Goal: Task Accomplishment & Management: Use online tool/utility

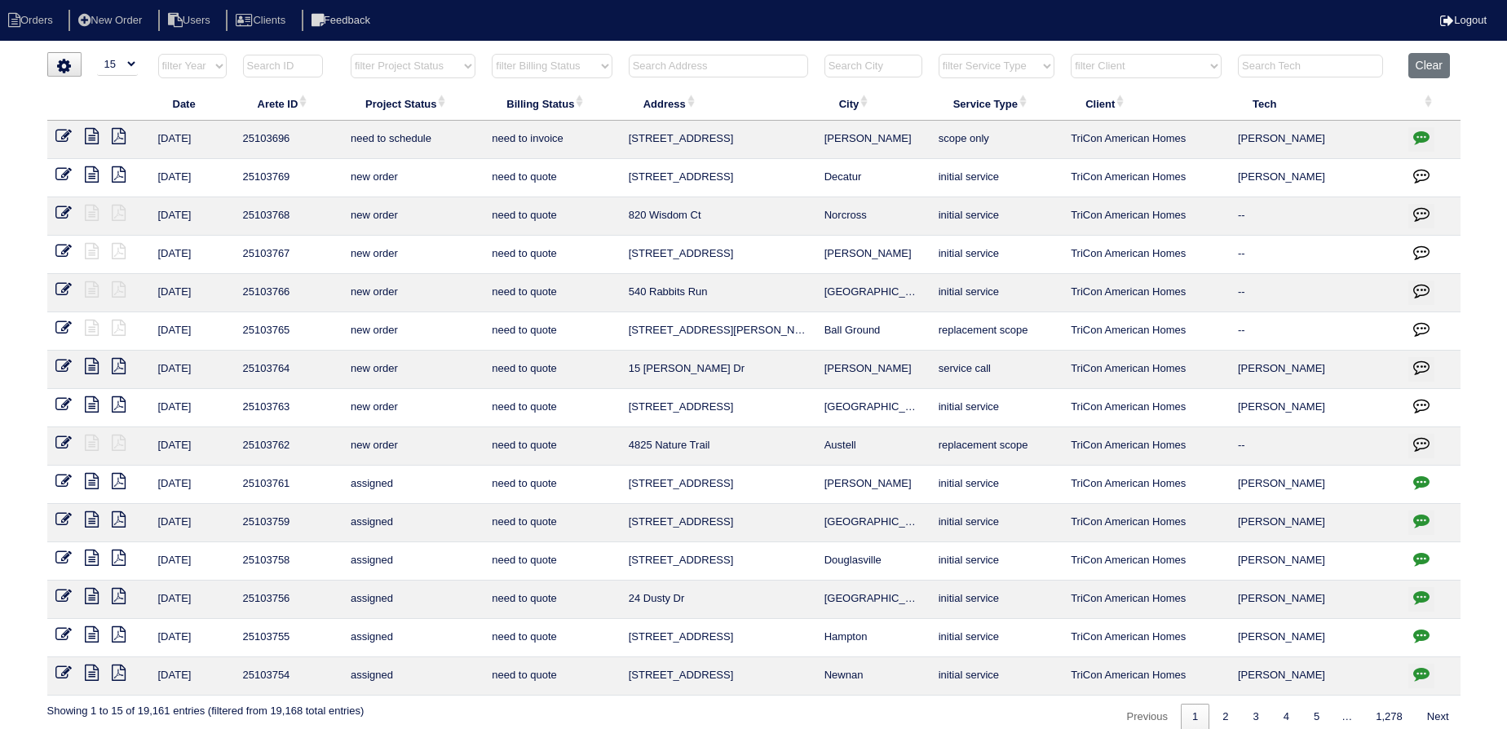
select select "15"
click at [701, 64] on input "text" at bounding box center [718, 66] width 179 height 23
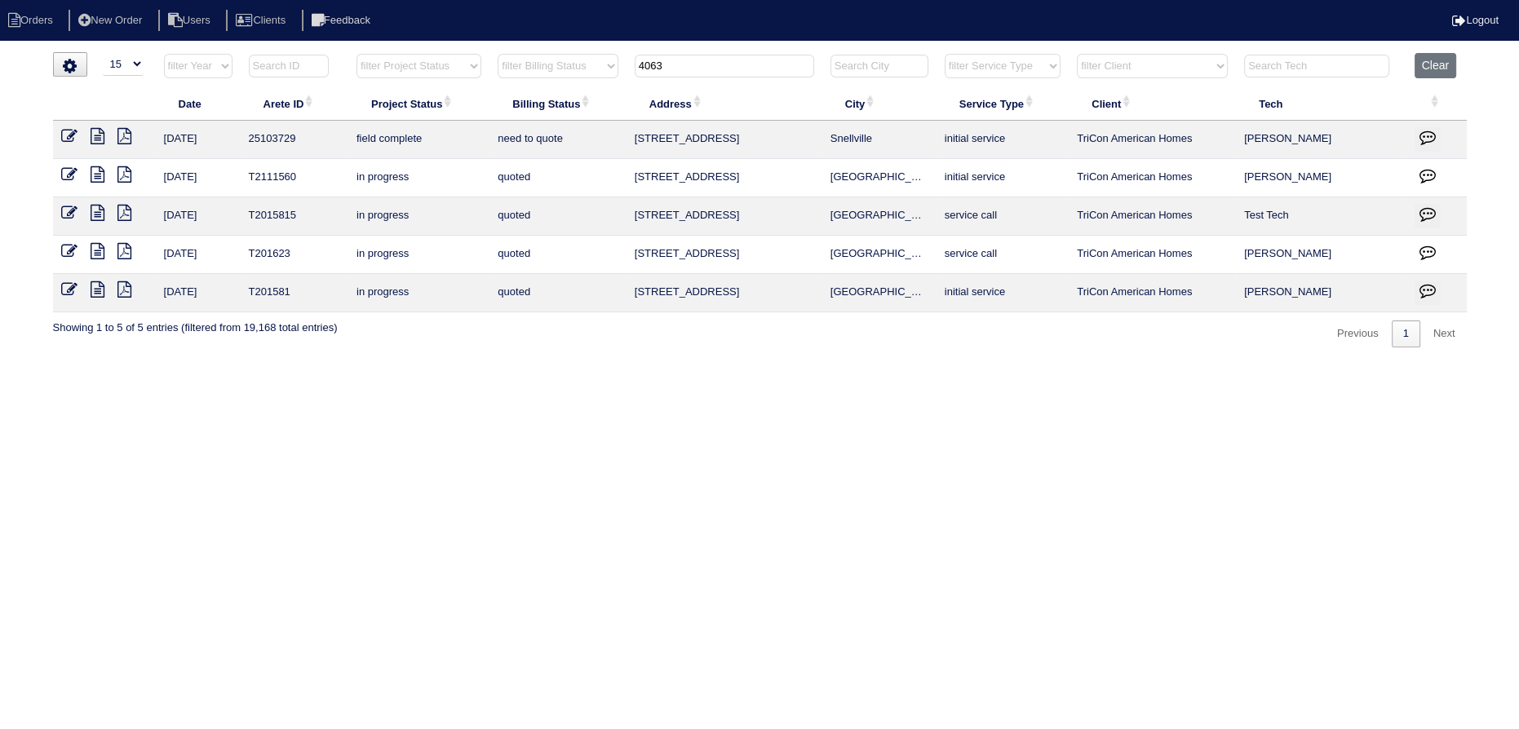
type input "4063"
click at [102, 140] on icon at bounding box center [98, 136] width 14 height 16
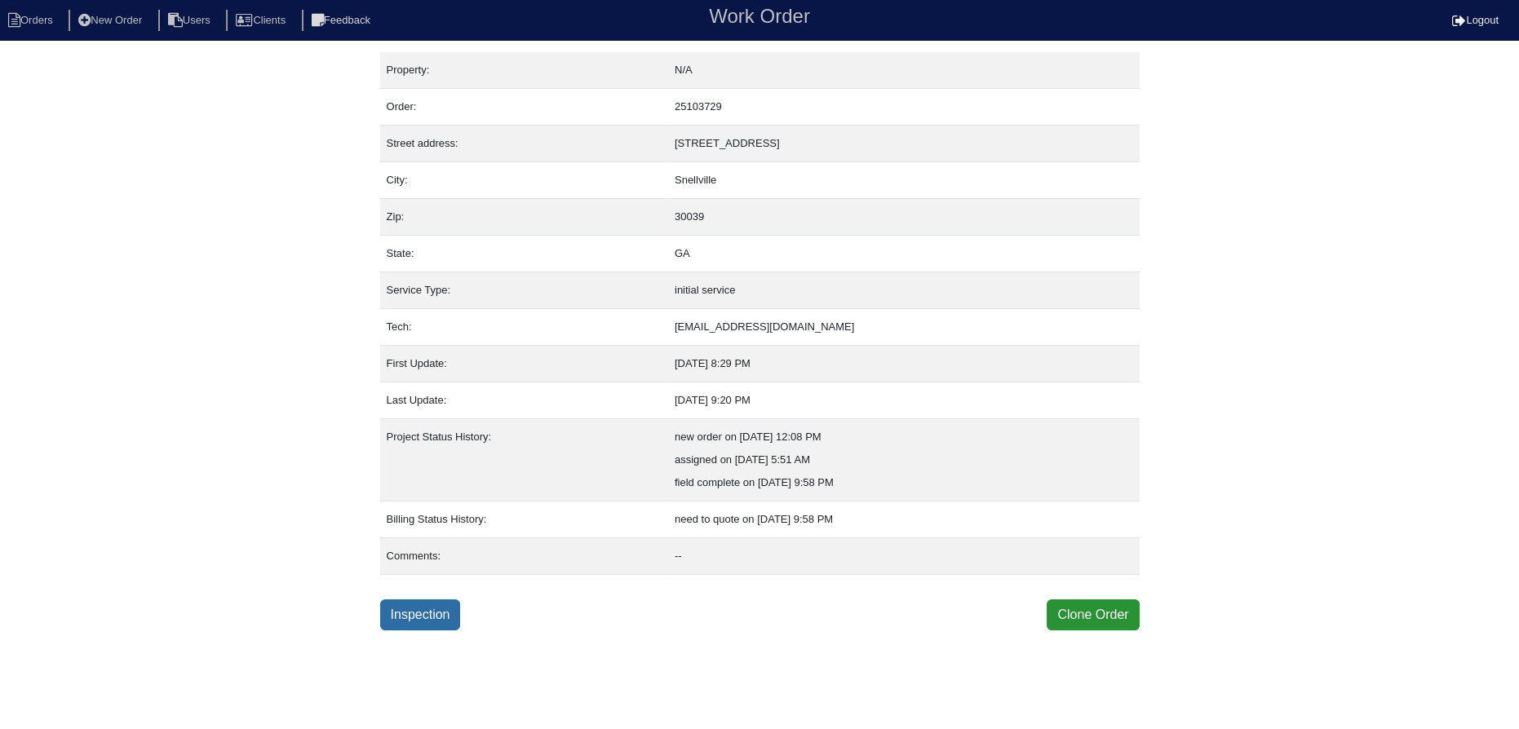
click at [409, 613] on link "Inspection" at bounding box center [420, 615] width 81 height 31
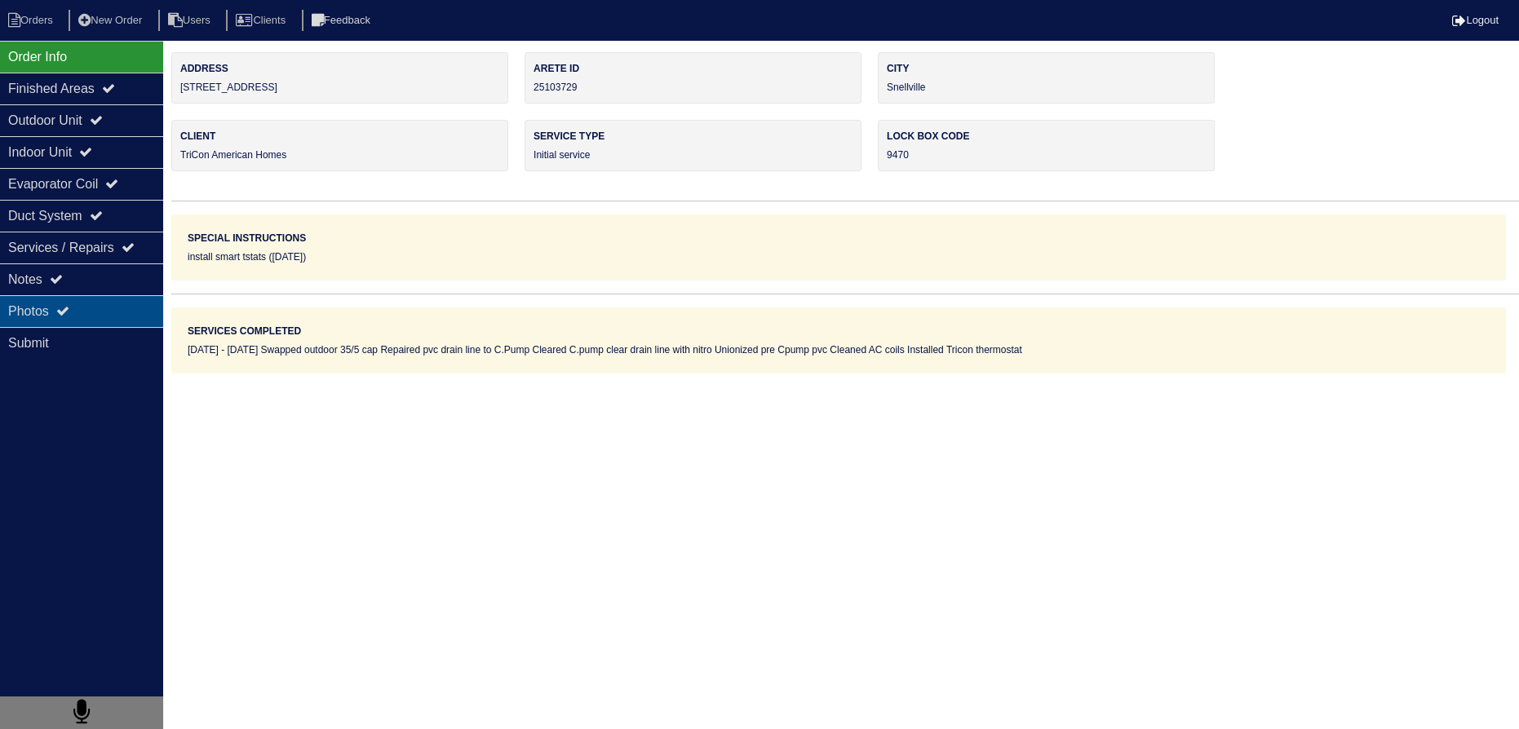
click at [95, 304] on div "Photos" at bounding box center [81, 311] width 163 height 32
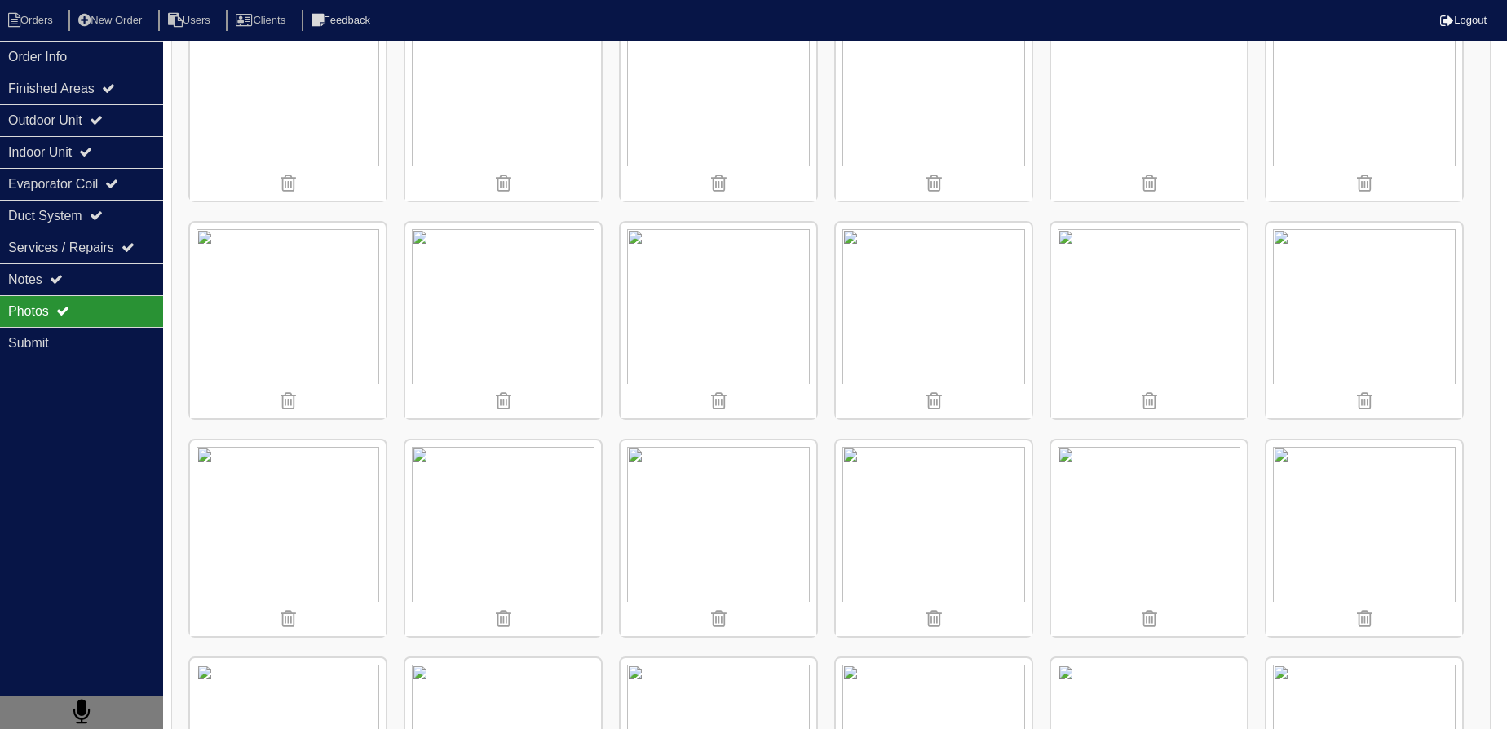
scroll to position [1186, 0]
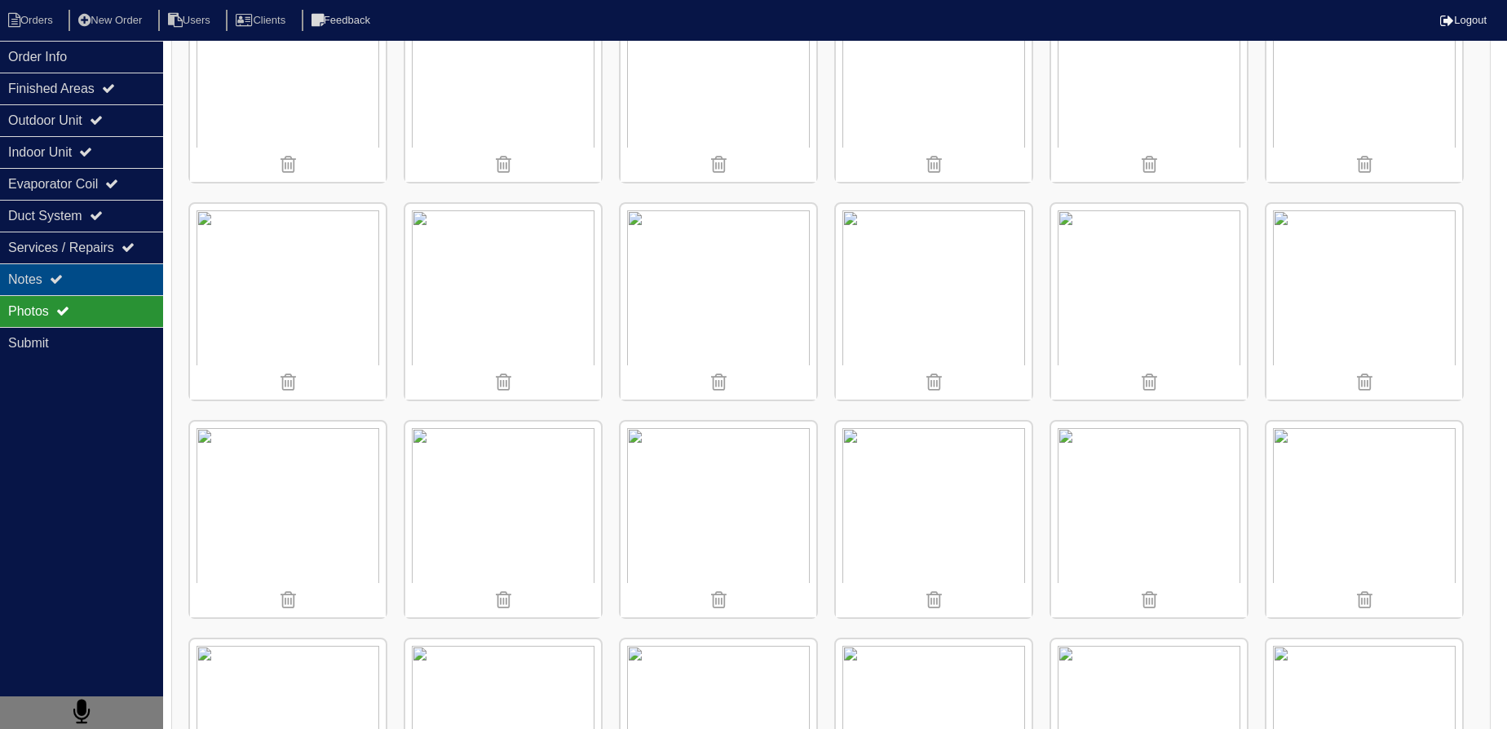
click at [131, 269] on div "Notes" at bounding box center [81, 279] width 163 height 32
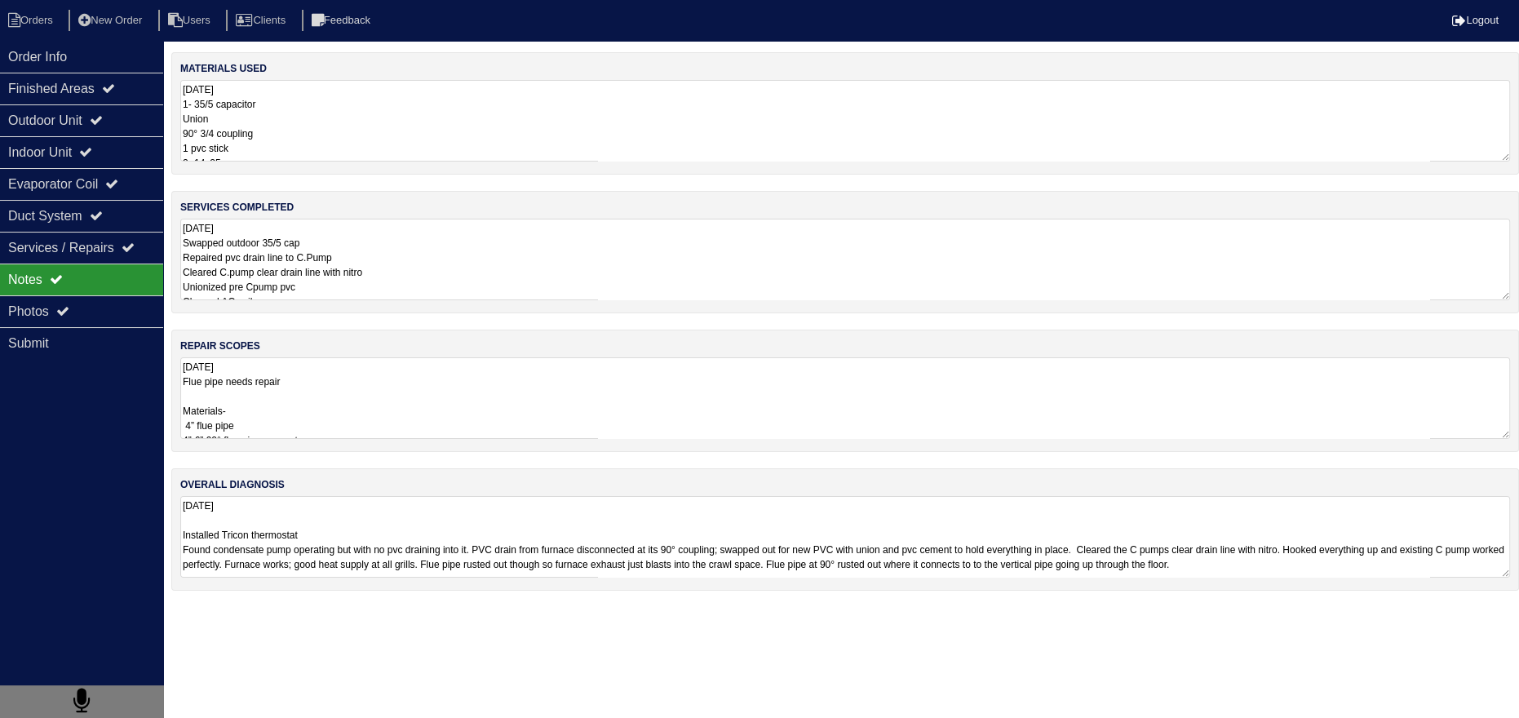
click at [324, 390] on textarea "10-10-25 Flue pipe needs repair Materials- 4” flue pipe 4”-6” 90° flue pipe con…" at bounding box center [845, 398] width 1330 height 82
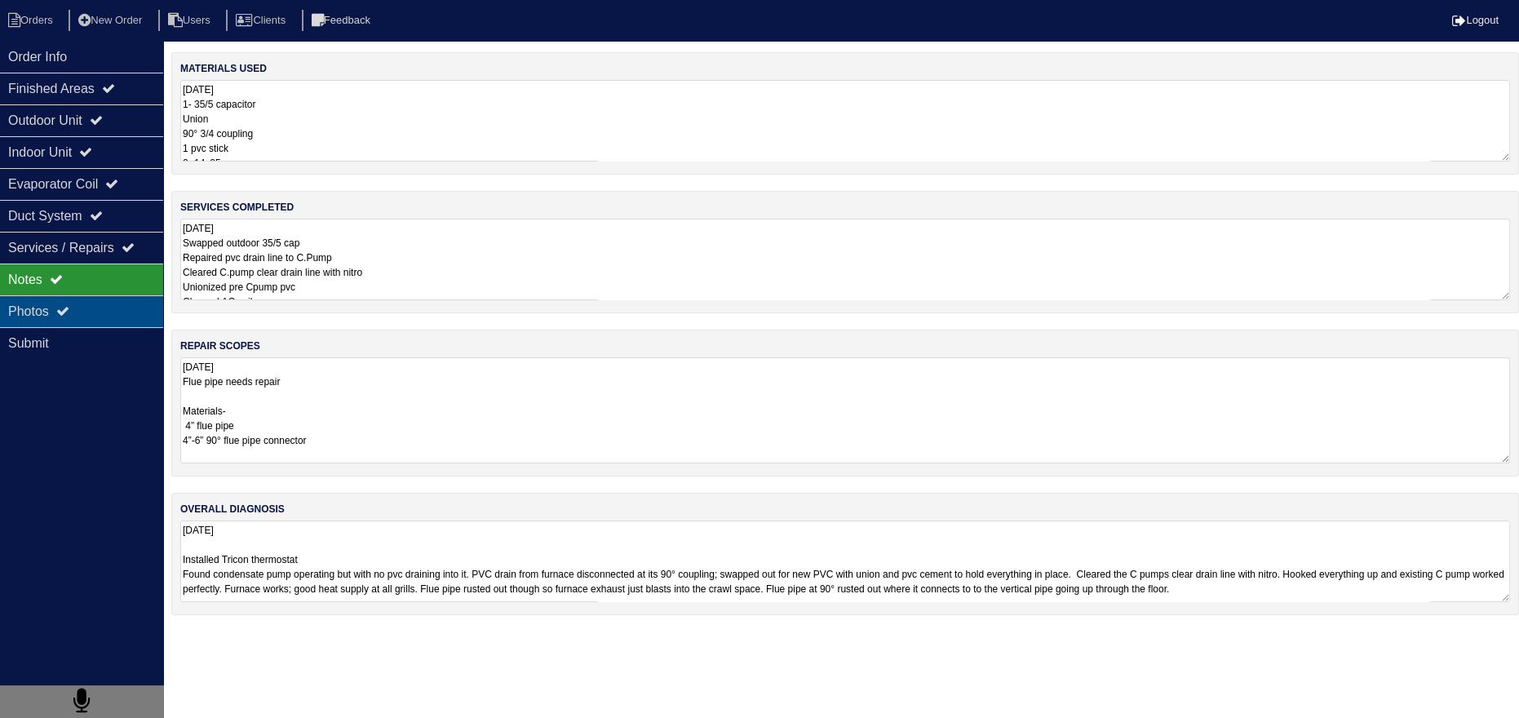
click at [81, 316] on div "Photos" at bounding box center [81, 311] width 163 height 32
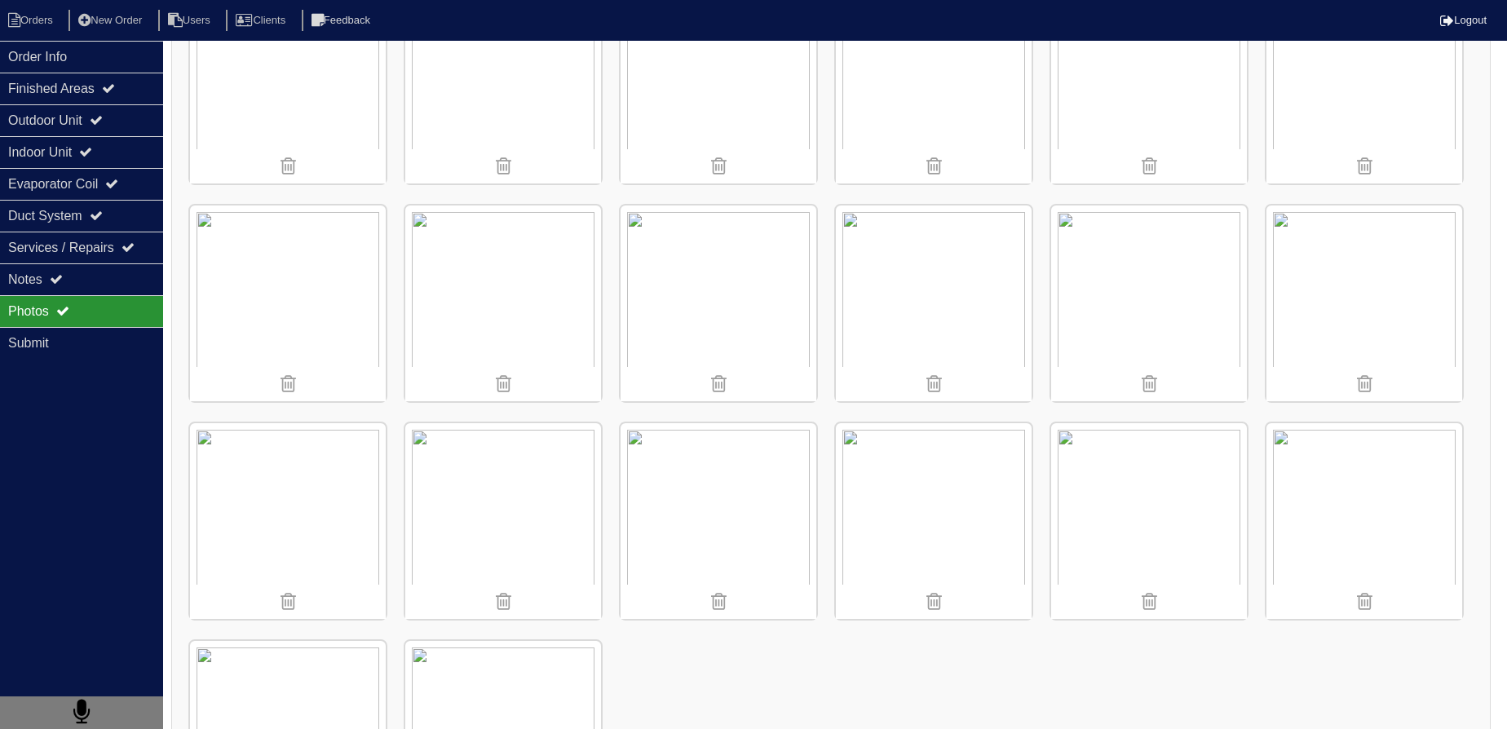
scroll to position [1751, 0]
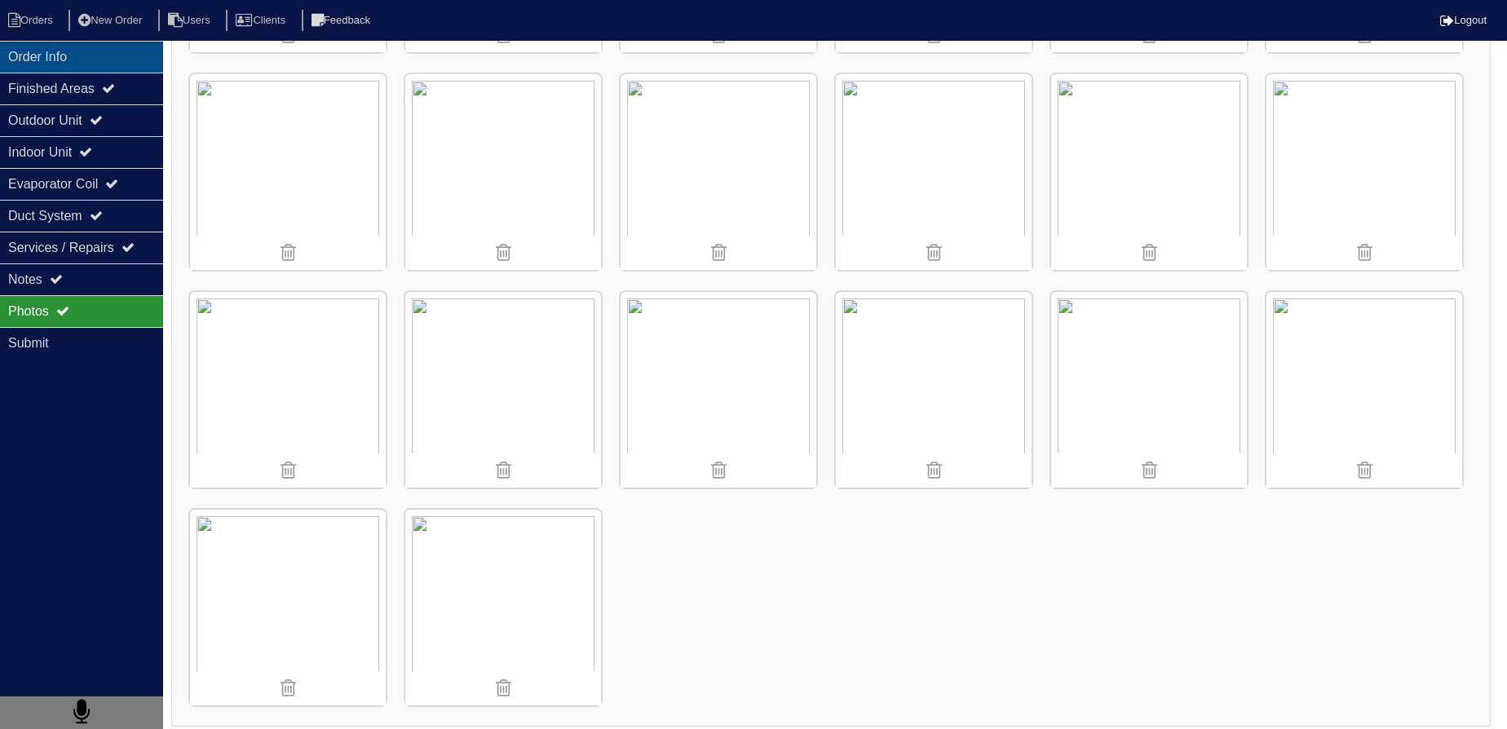
click at [64, 49] on div "Order Info" at bounding box center [81, 57] width 163 height 32
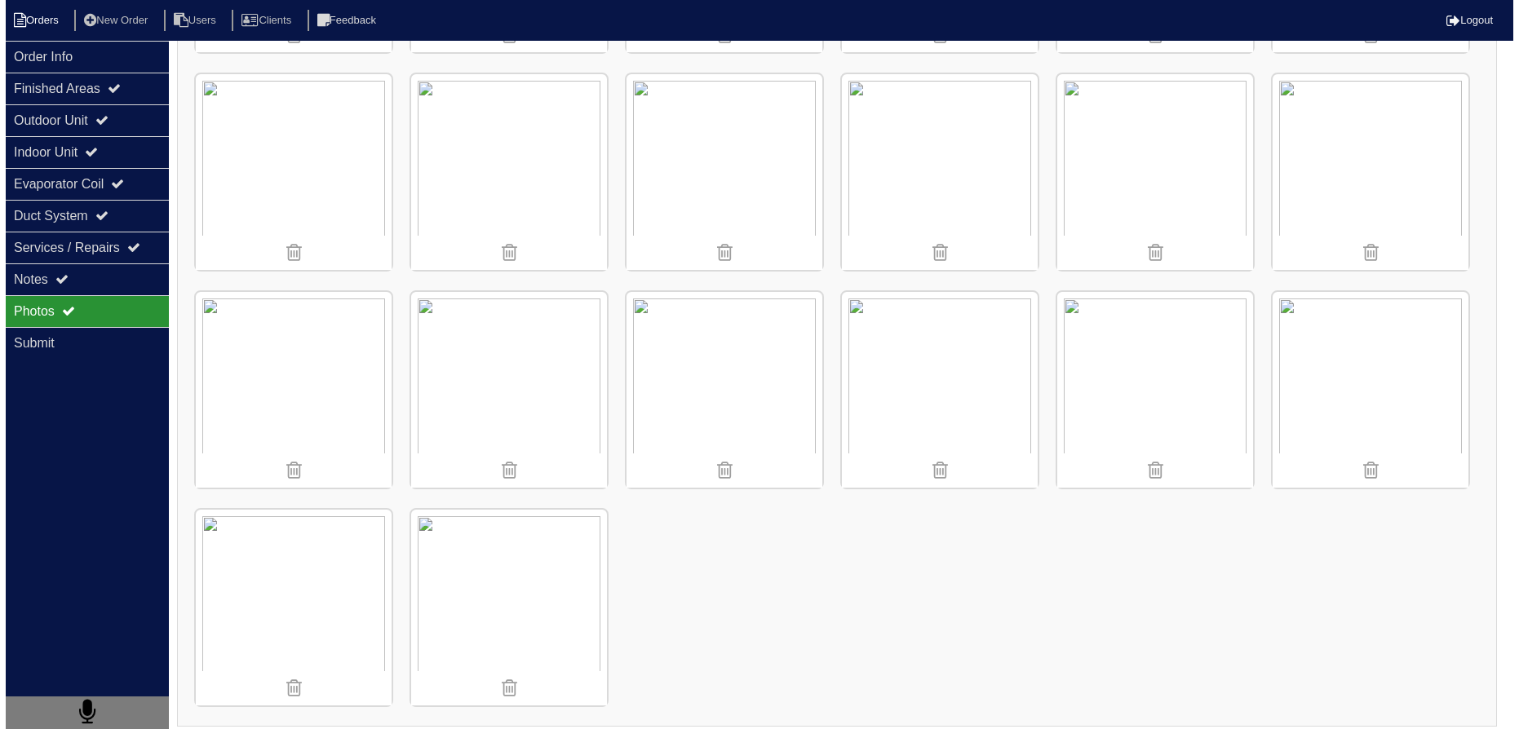
scroll to position [0, 0]
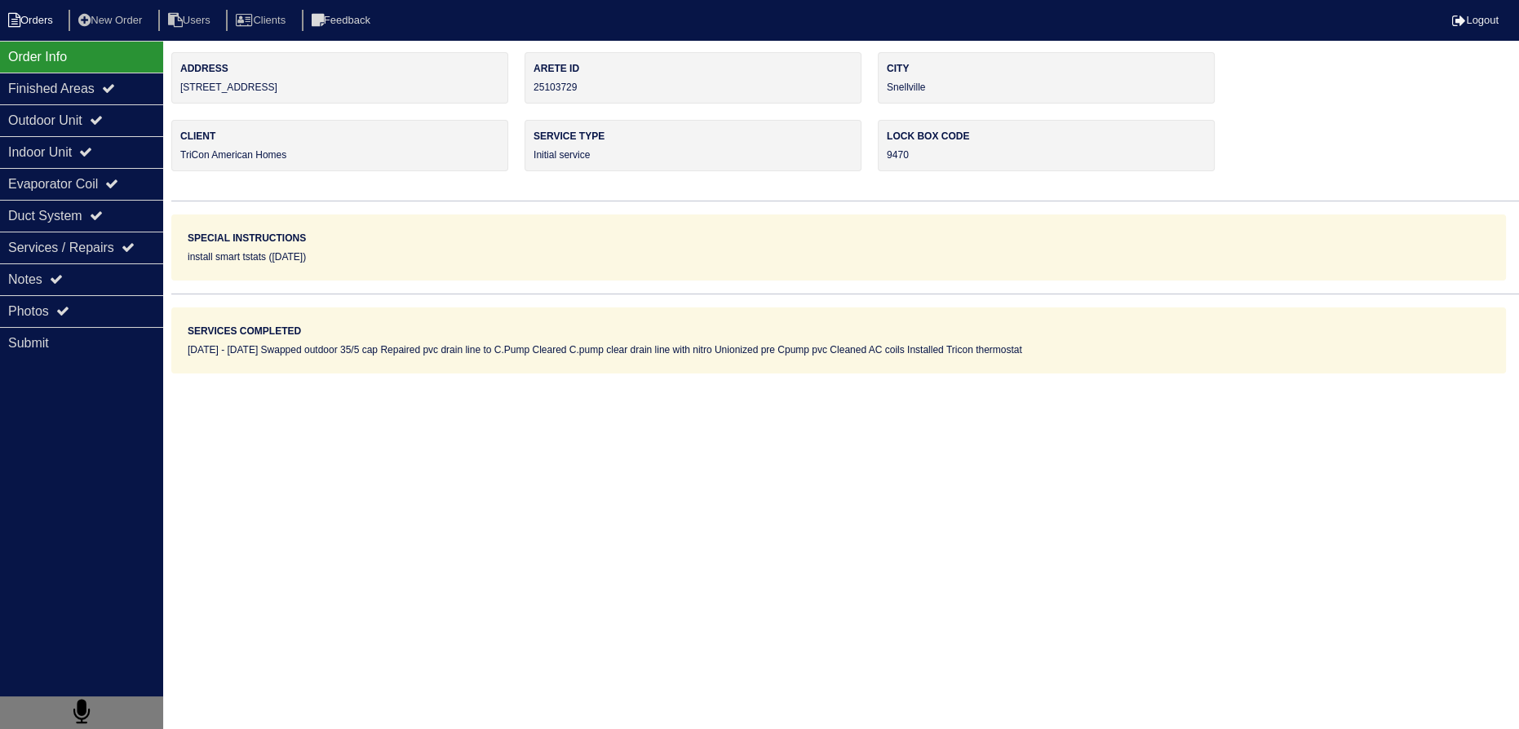
click at [51, 24] on li "Orders" at bounding box center [33, 21] width 66 height 22
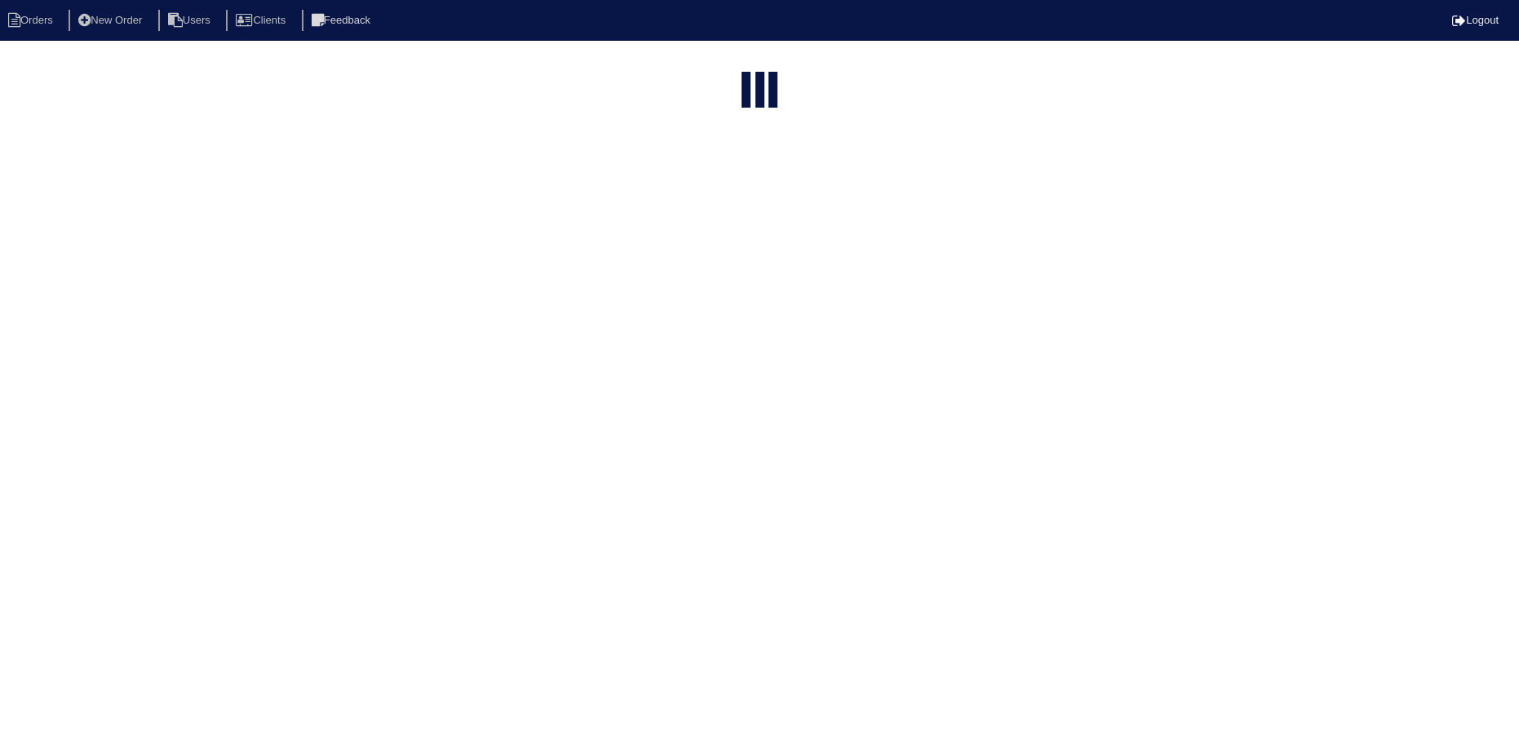
select select "15"
type input "4063"
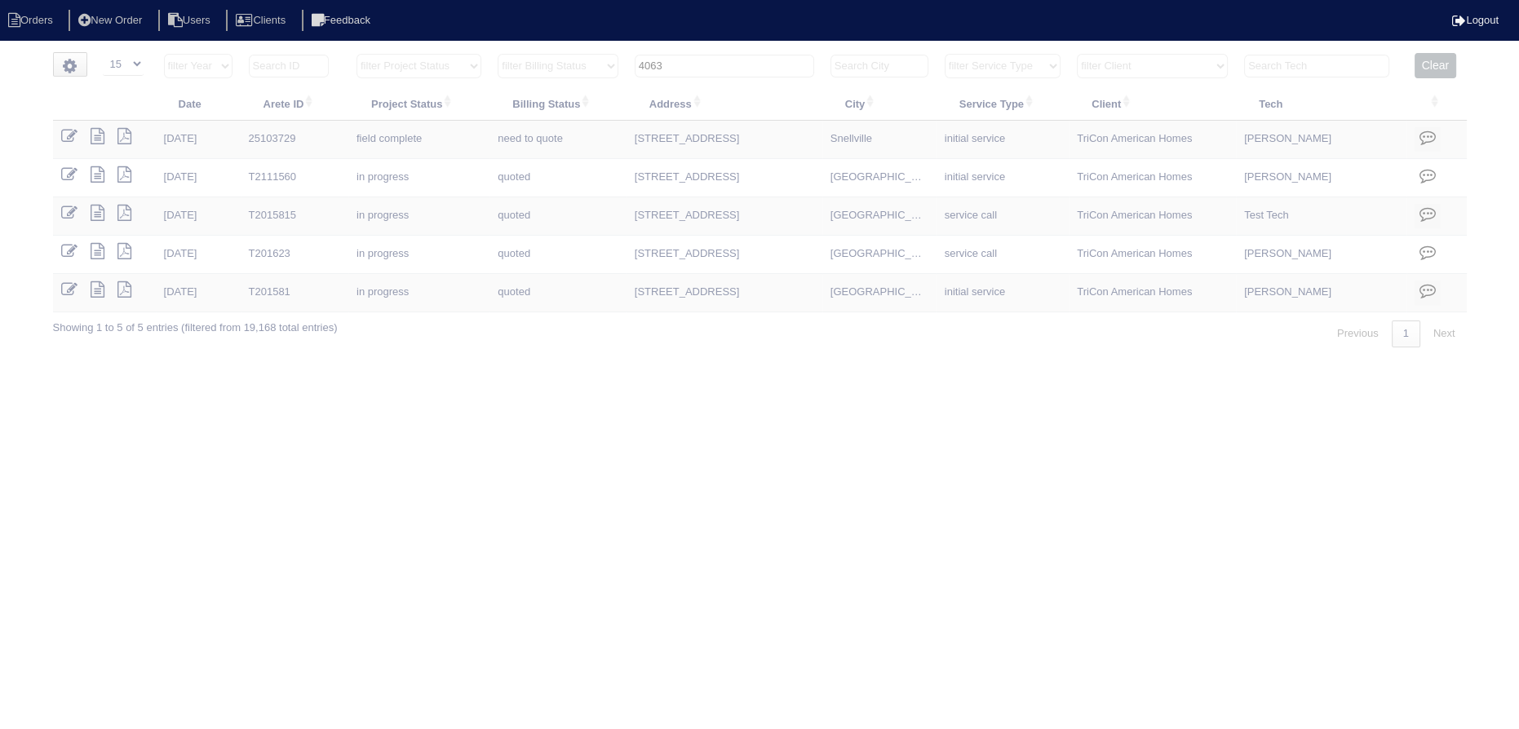
click at [734, 69] on input "4063" at bounding box center [724, 66] width 179 height 23
click at [732, 69] on input "4063" at bounding box center [724, 66] width 179 height 23
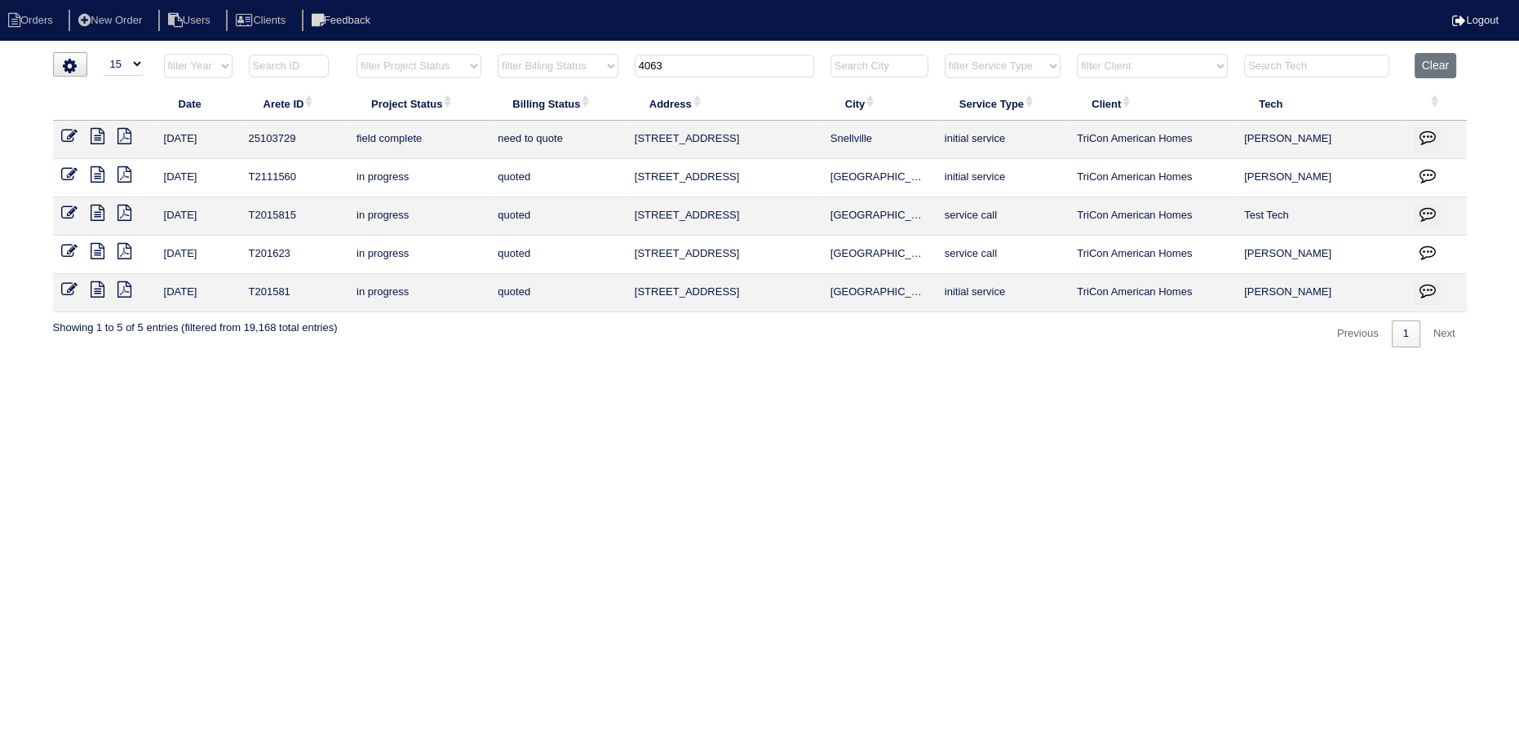
click at [732, 69] on input "4063" at bounding box center [724, 66] width 179 height 23
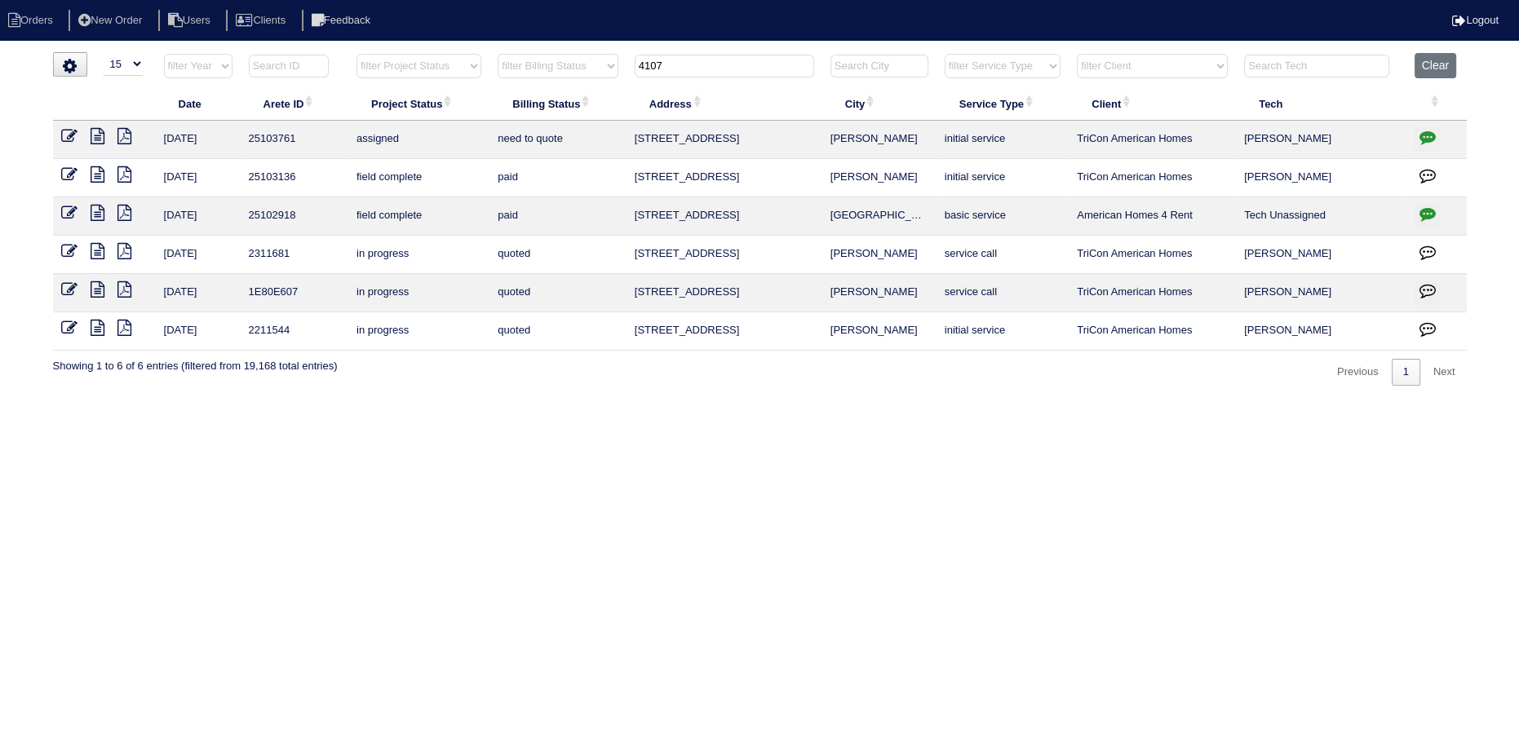
type input "4107"
click at [92, 140] on icon at bounding box center [98, 136] width 14 height 16
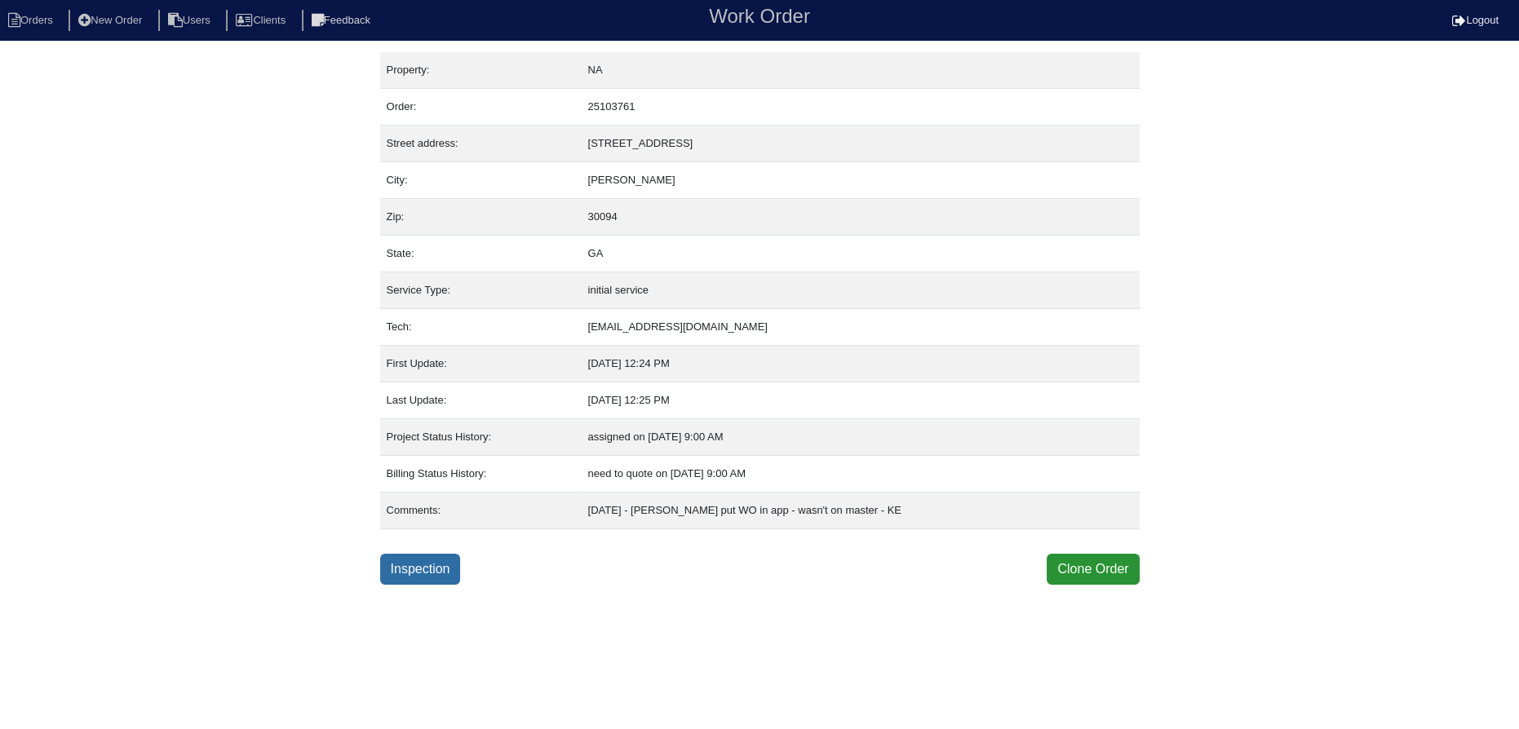
click at [408, 581] on link "Inspection" at bounding box center [420, 569] width 81 height 31
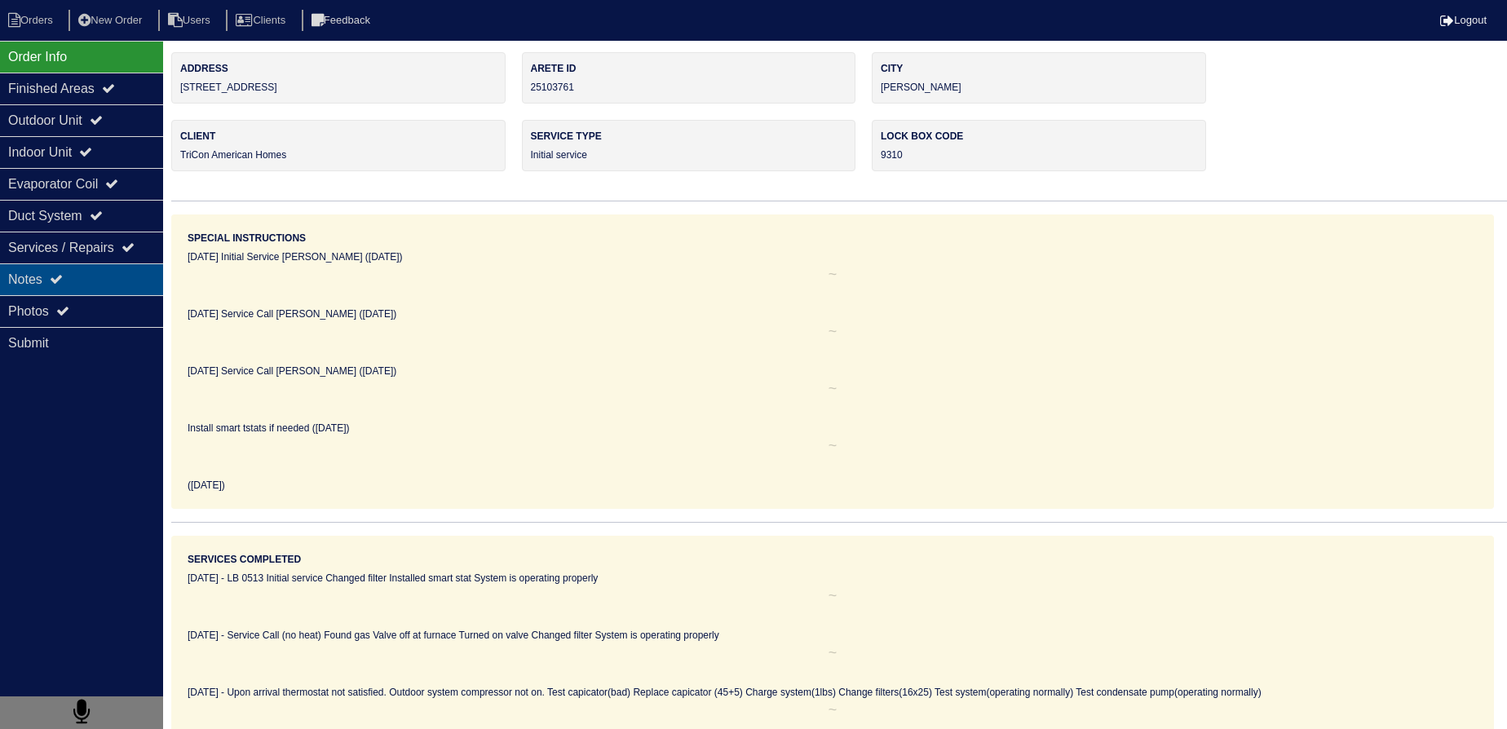
click at [89, 273] on div "Notes" at bounding box center [81, 279] width 163 height 32
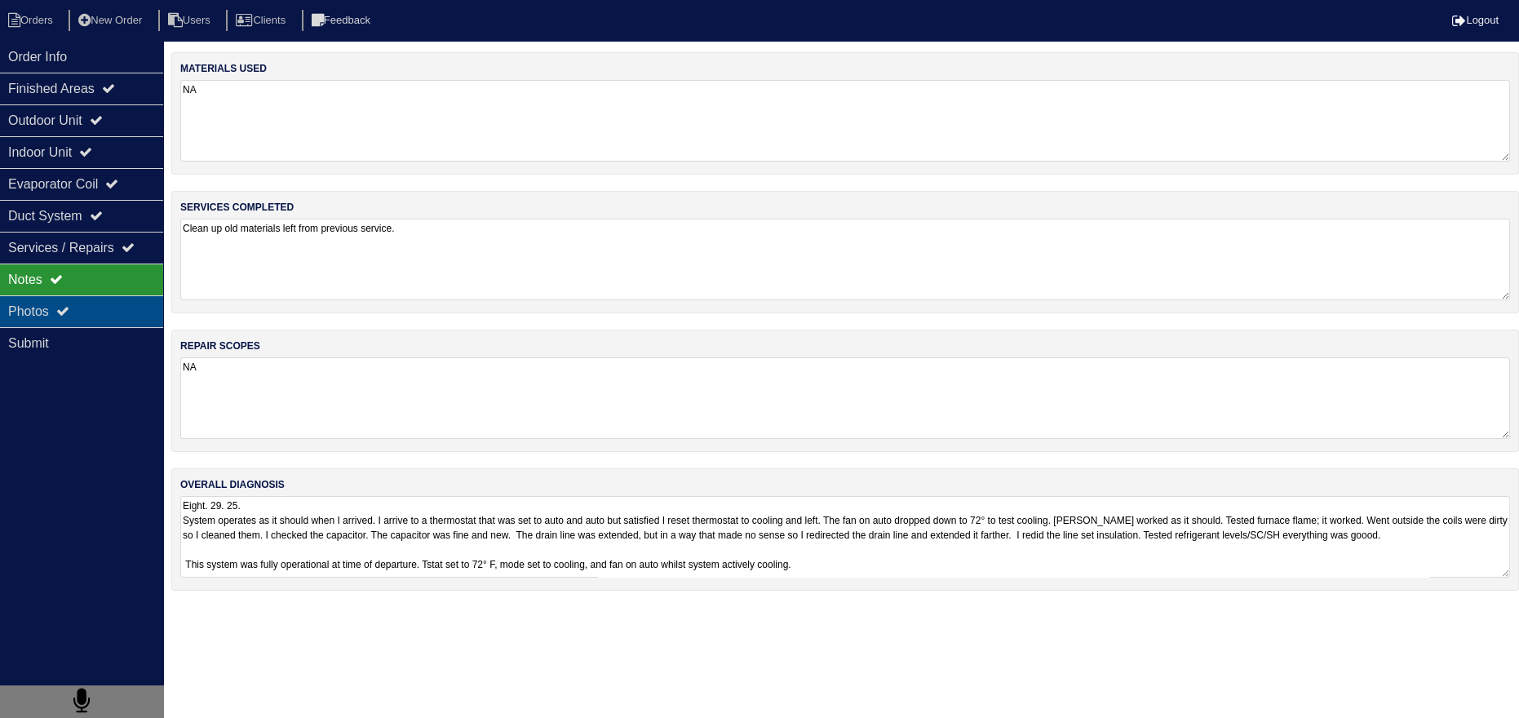
click at [83, 301] on div "Photos" at bounding box center [81, 311] width 163 height 32
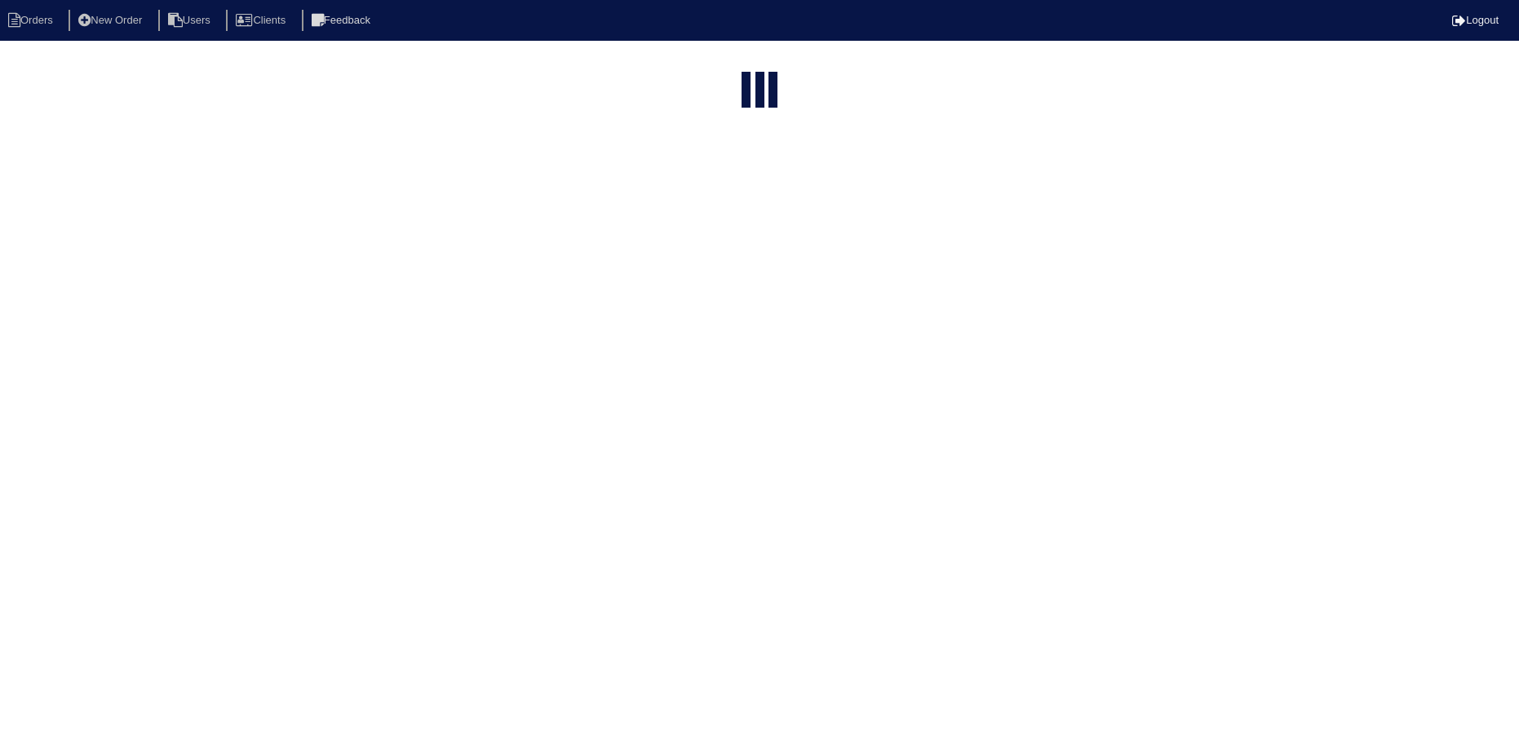
select select "15"
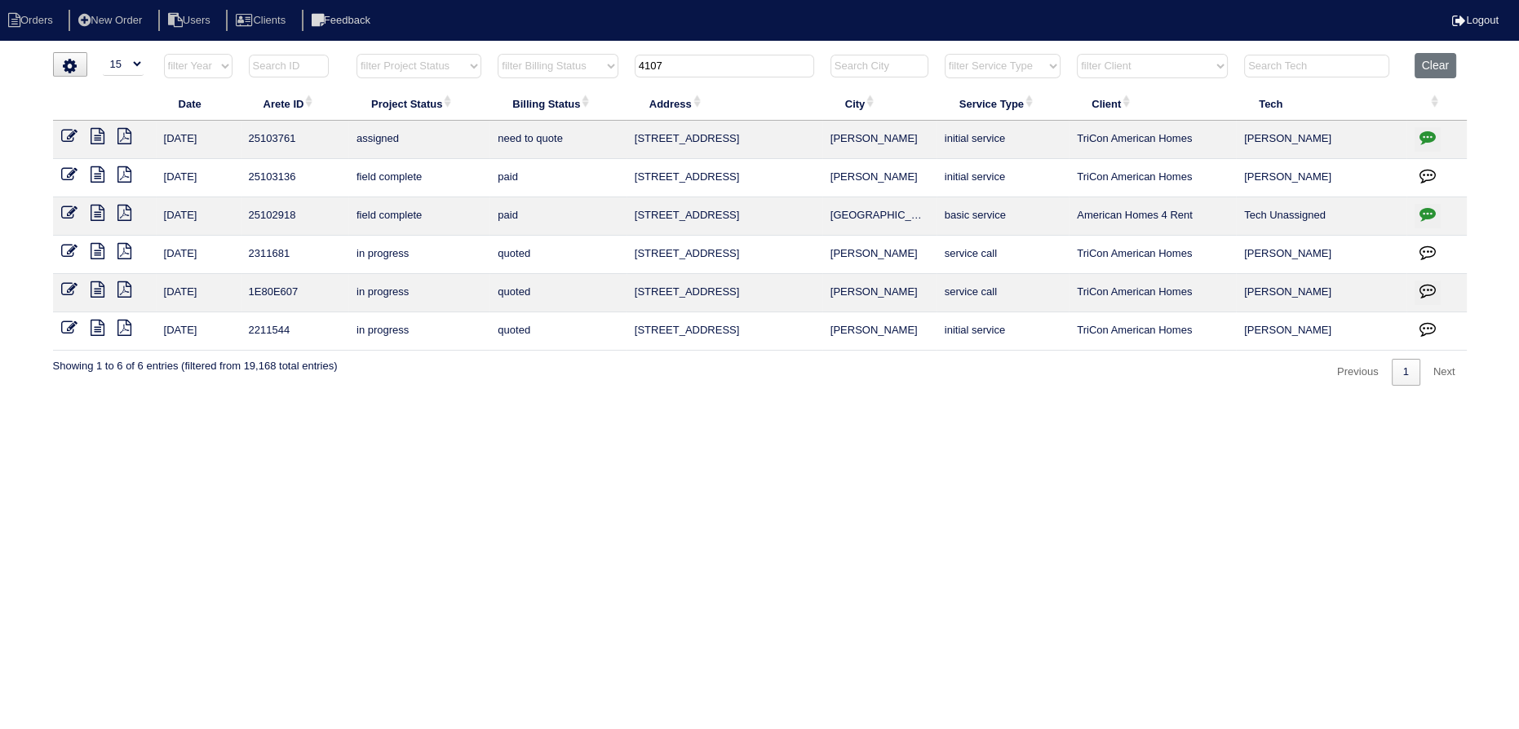
click at [103, 175] on icon at bounding box center [98, 174] width 14 height 16
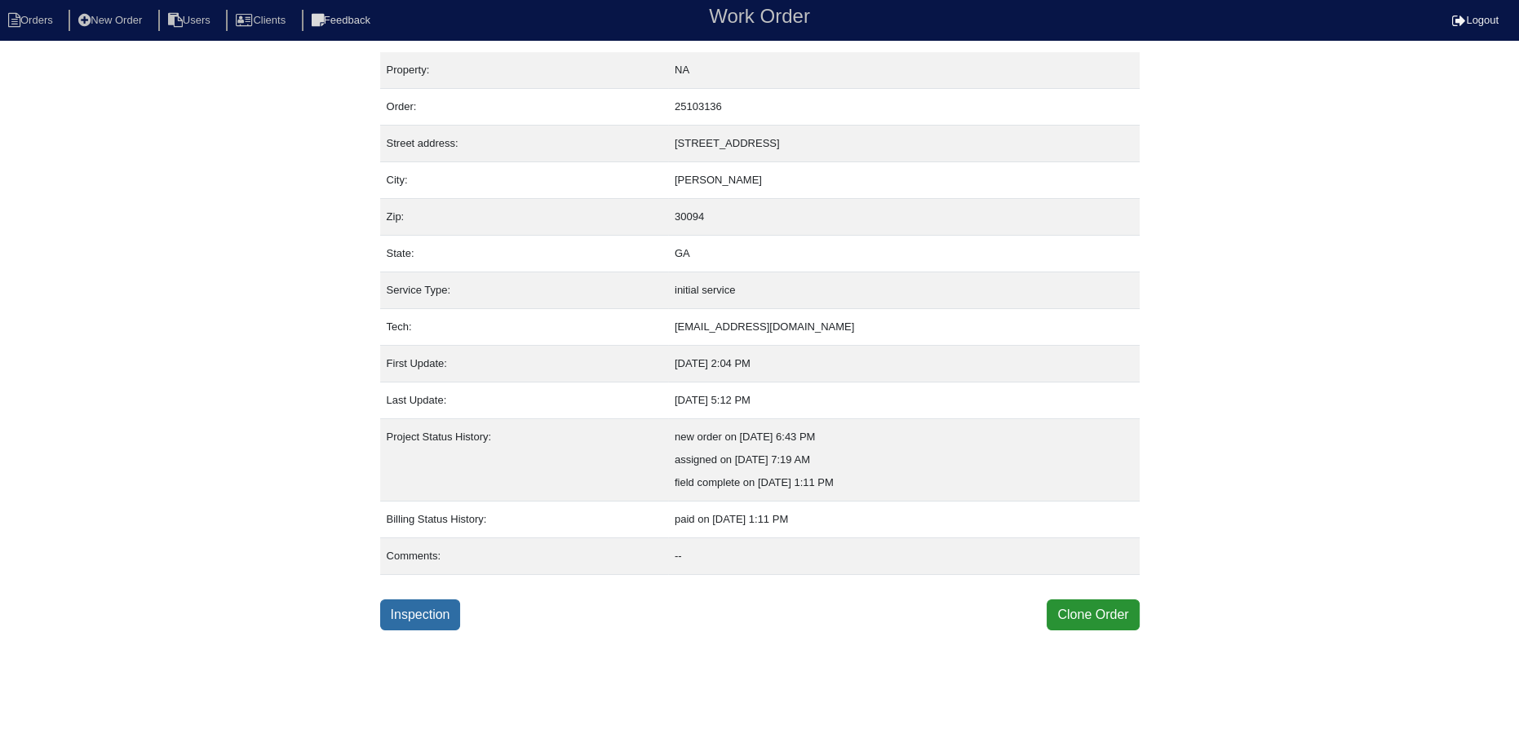
click at [426, 626] on link "Inspection" at bounding box center [420, 615] width 81 height 31
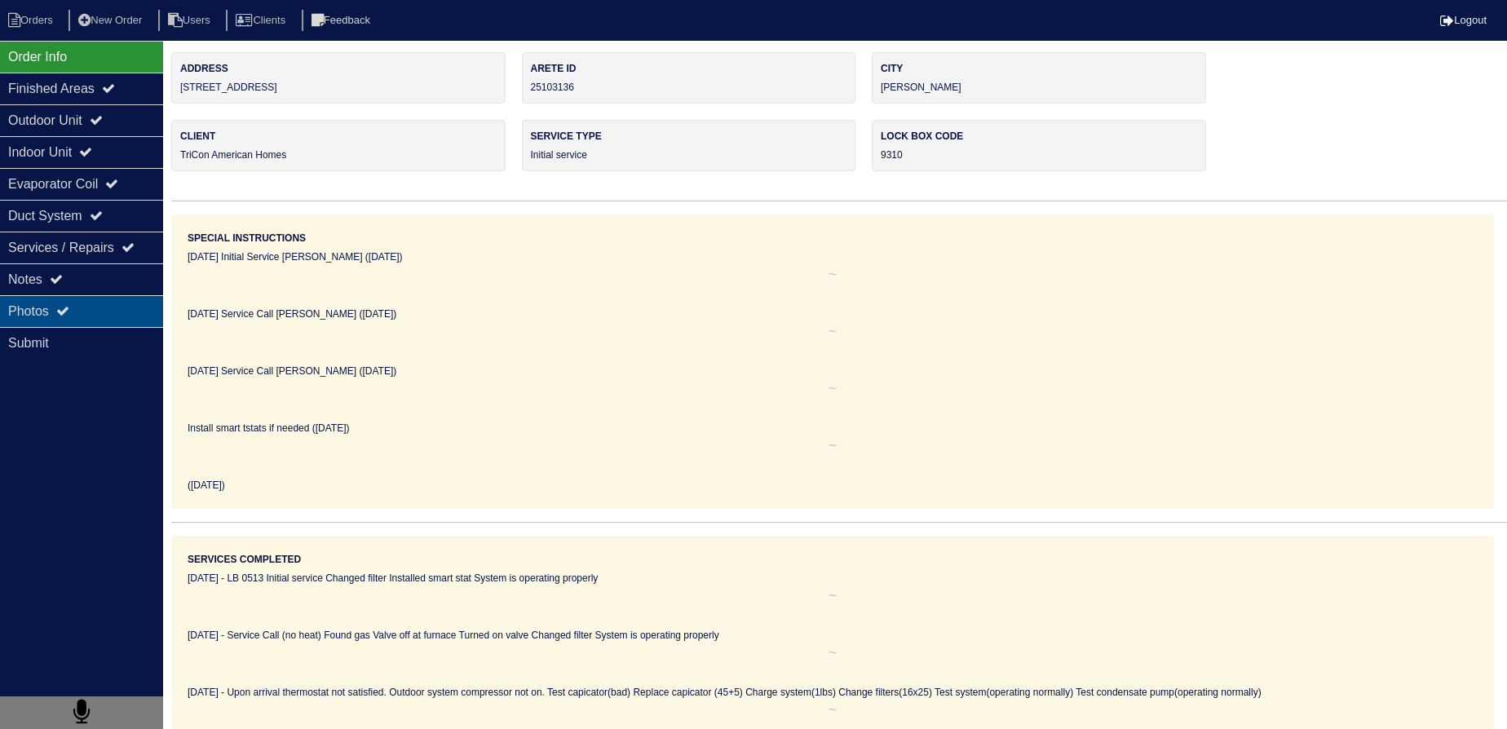
click at [68, 312] on icon at bounding box center [62, 310] width 13 height 13
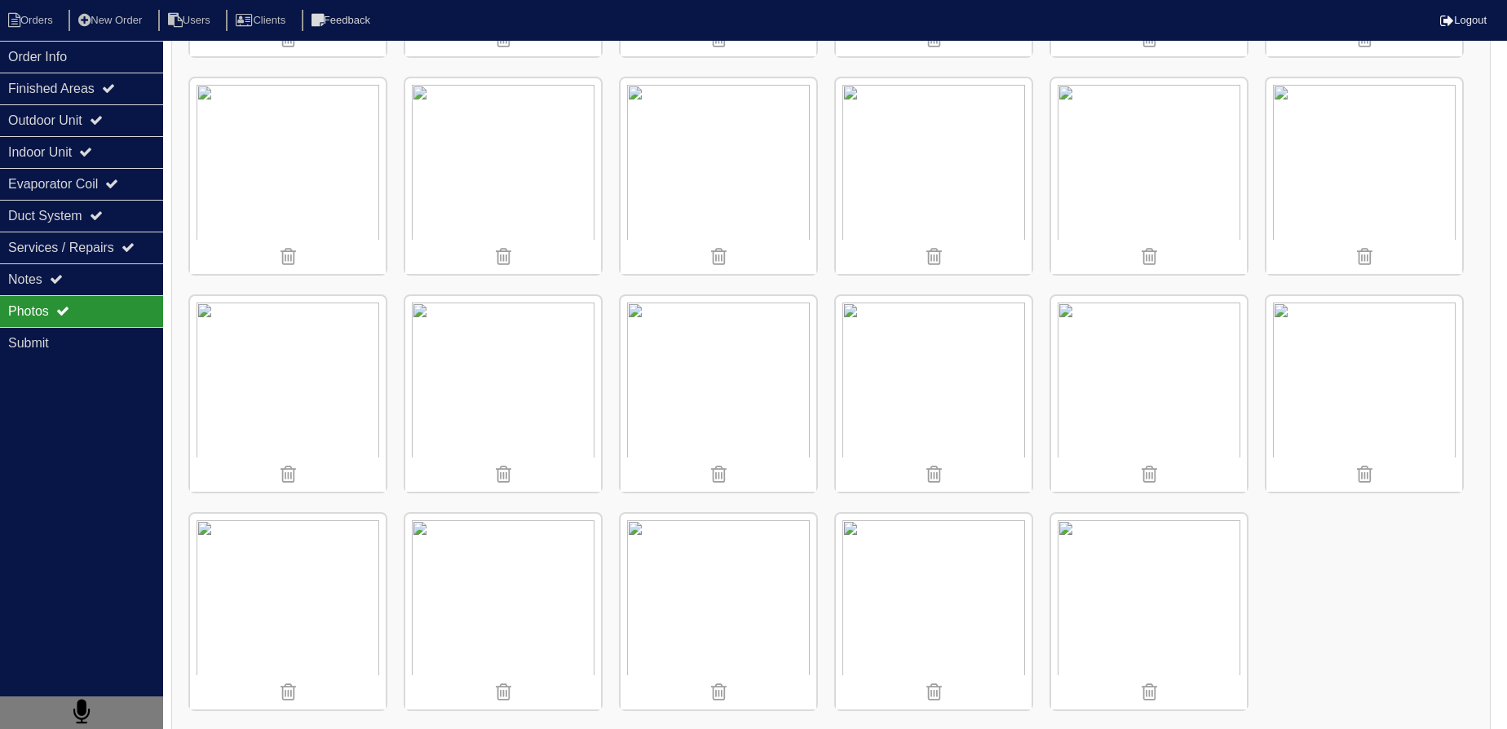
scroll to position [1102, 0]
click at [39, 257] on div "Services / Repairs" at bounding box center [81, 248] width 163 height 32
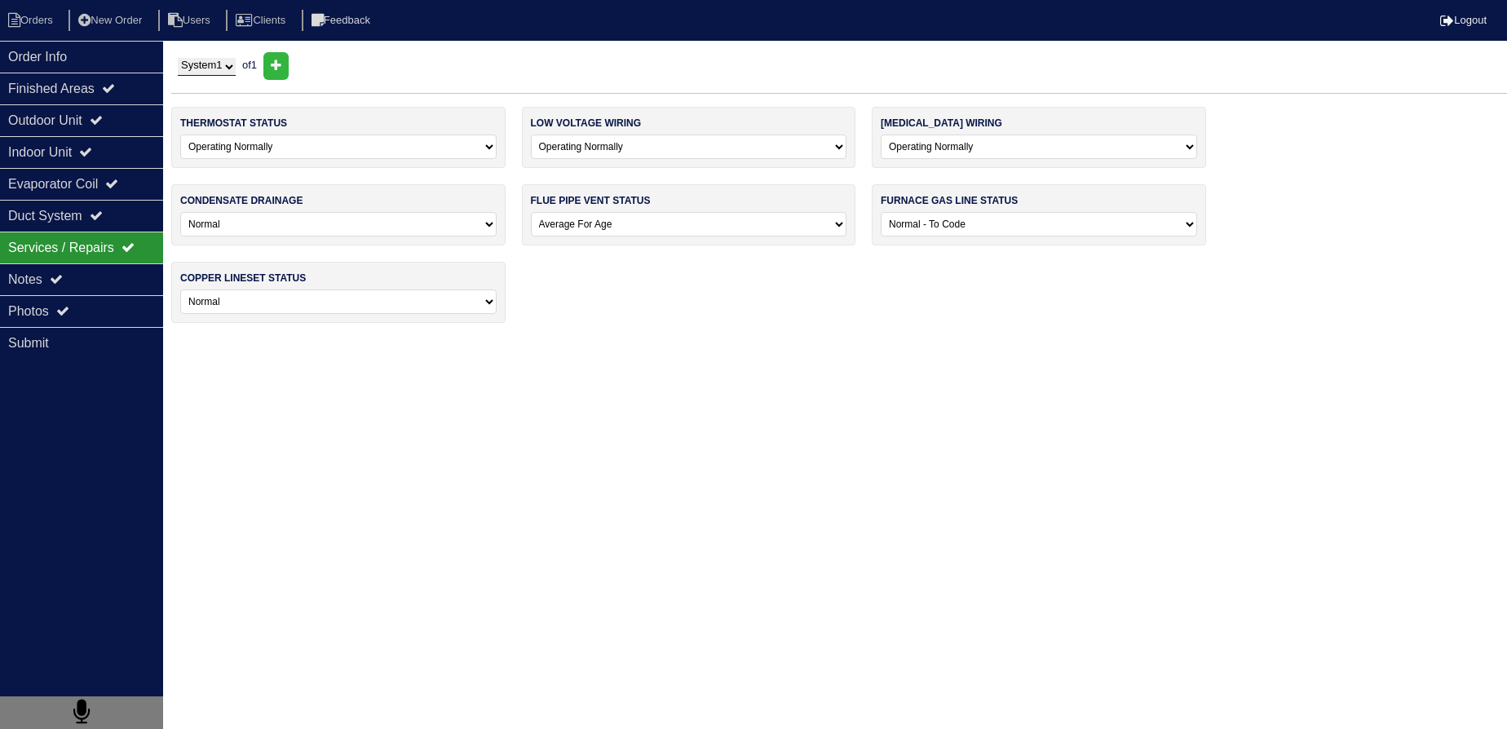
scroll to position [0, 0]
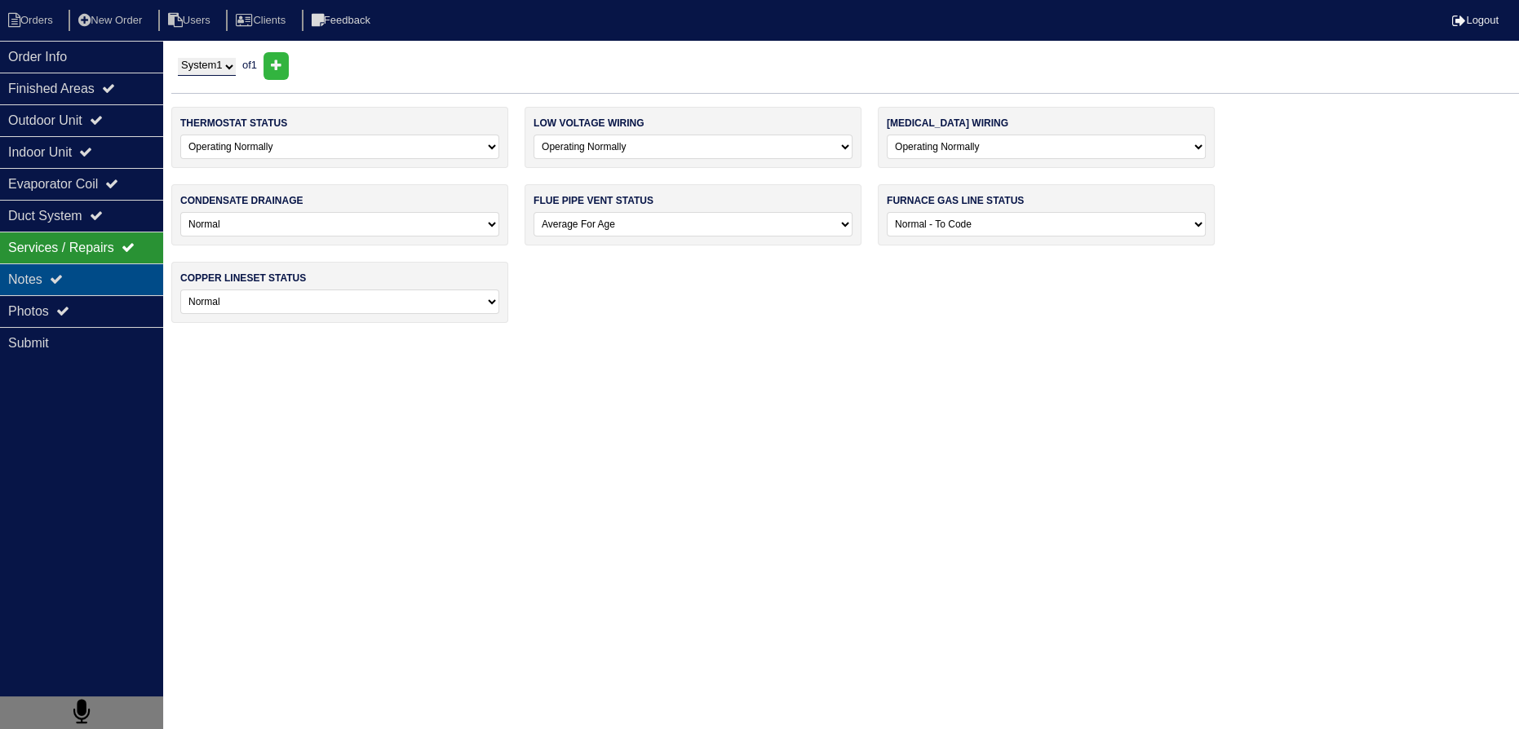
click at [38, 265] on div "Notes" at bounding box center [81, 279] width 163 height 32
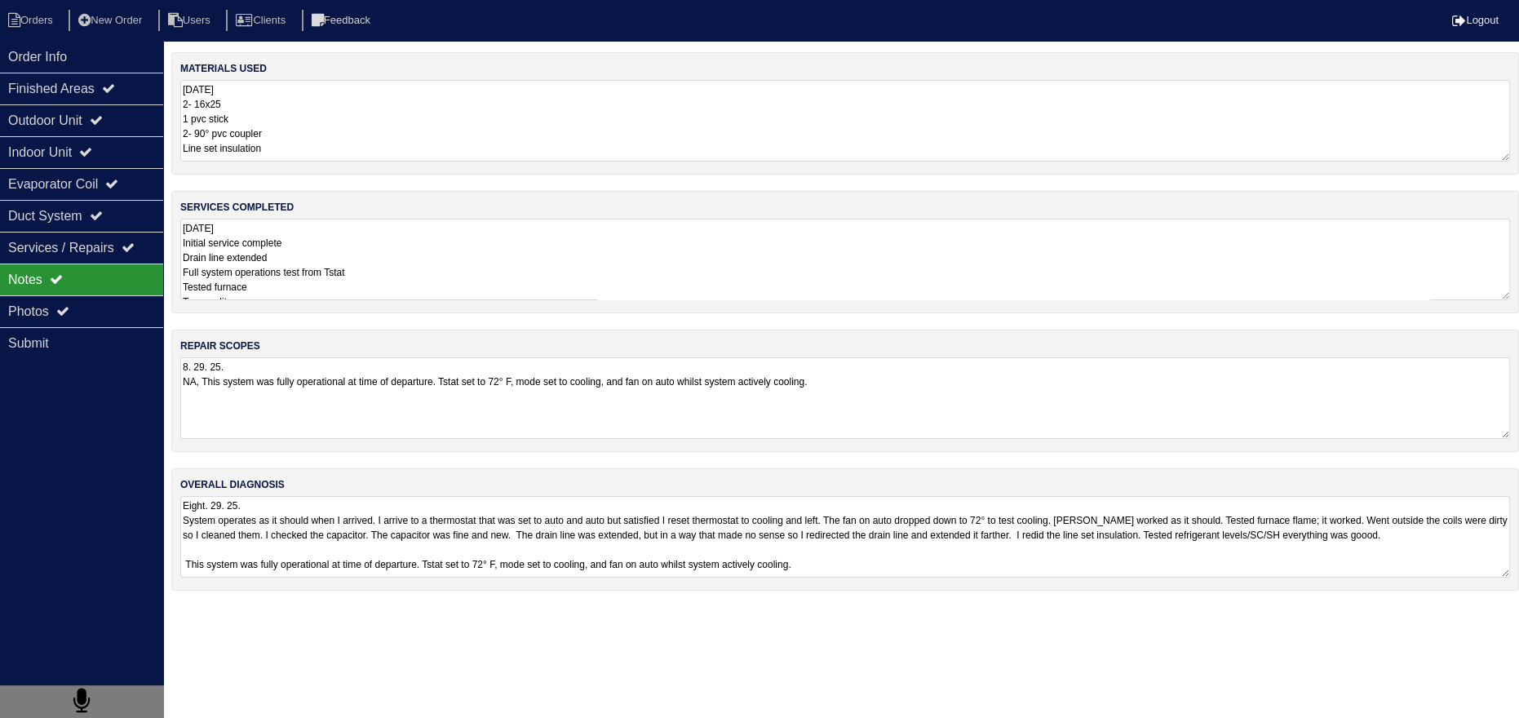
click at [319, 268] on textarea "[DATE] Initial service complete Drain line extended Full system operations test…" at bounding box center [845, 260] width 1330 height 82
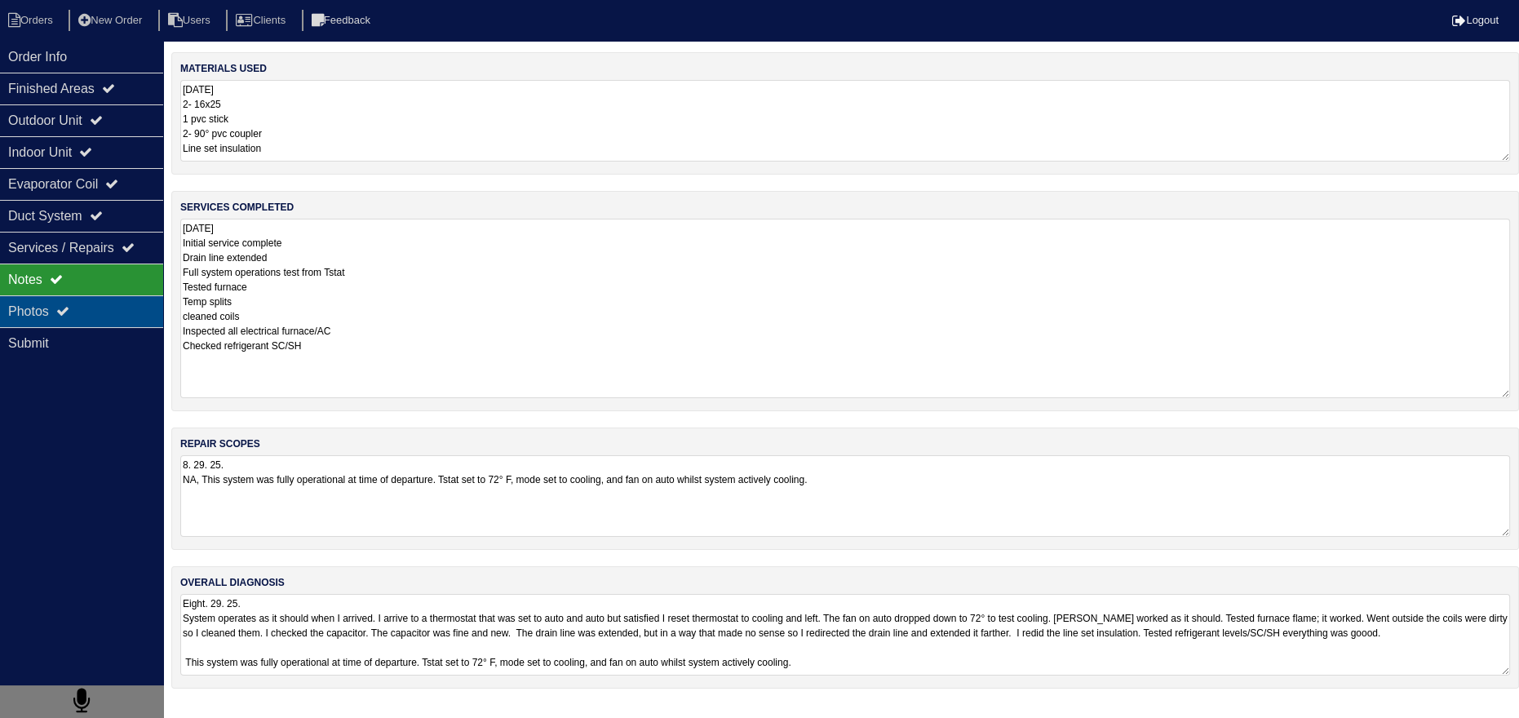
click at [81, 319] on div "Photos" at bounding box center [81, 311] width 163 height 32
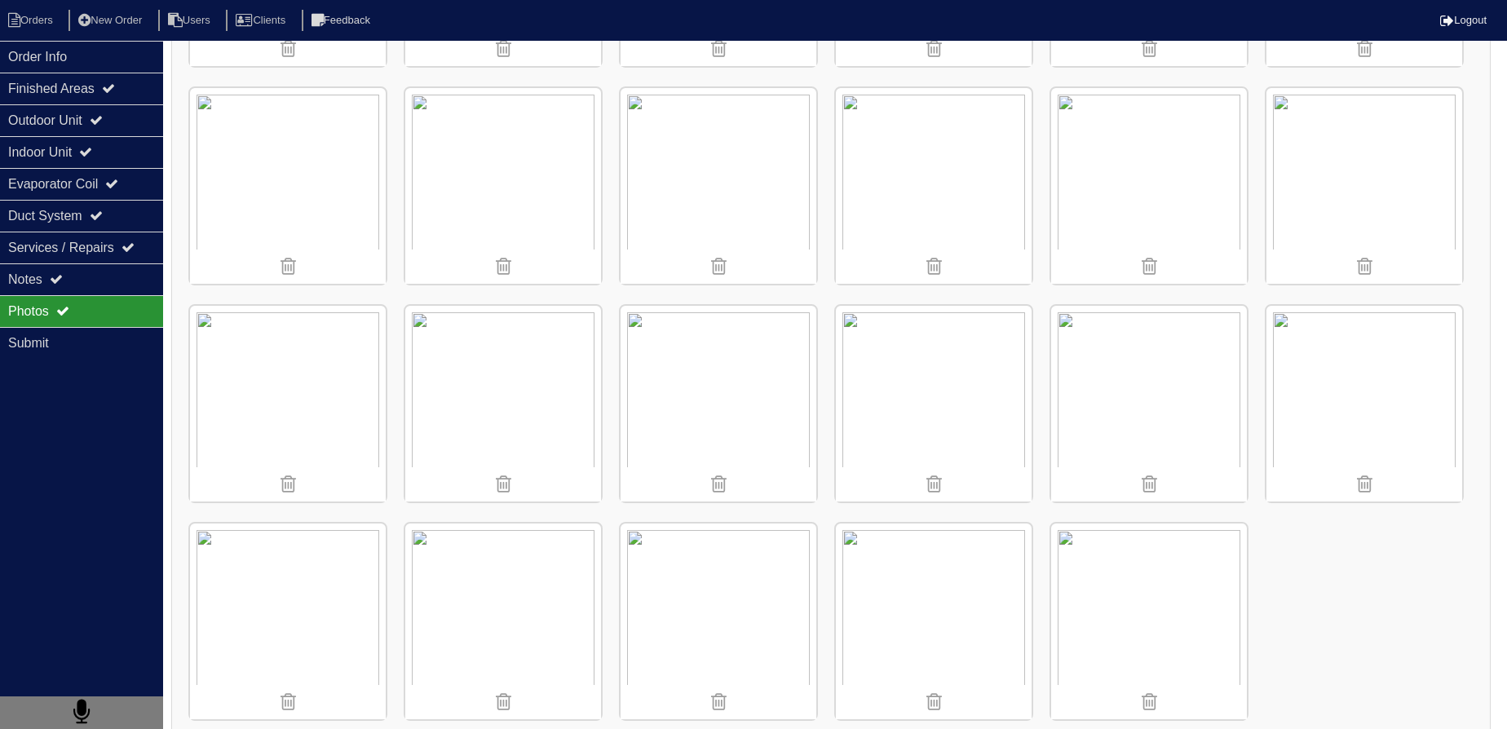
scroll to position [1102, 0]
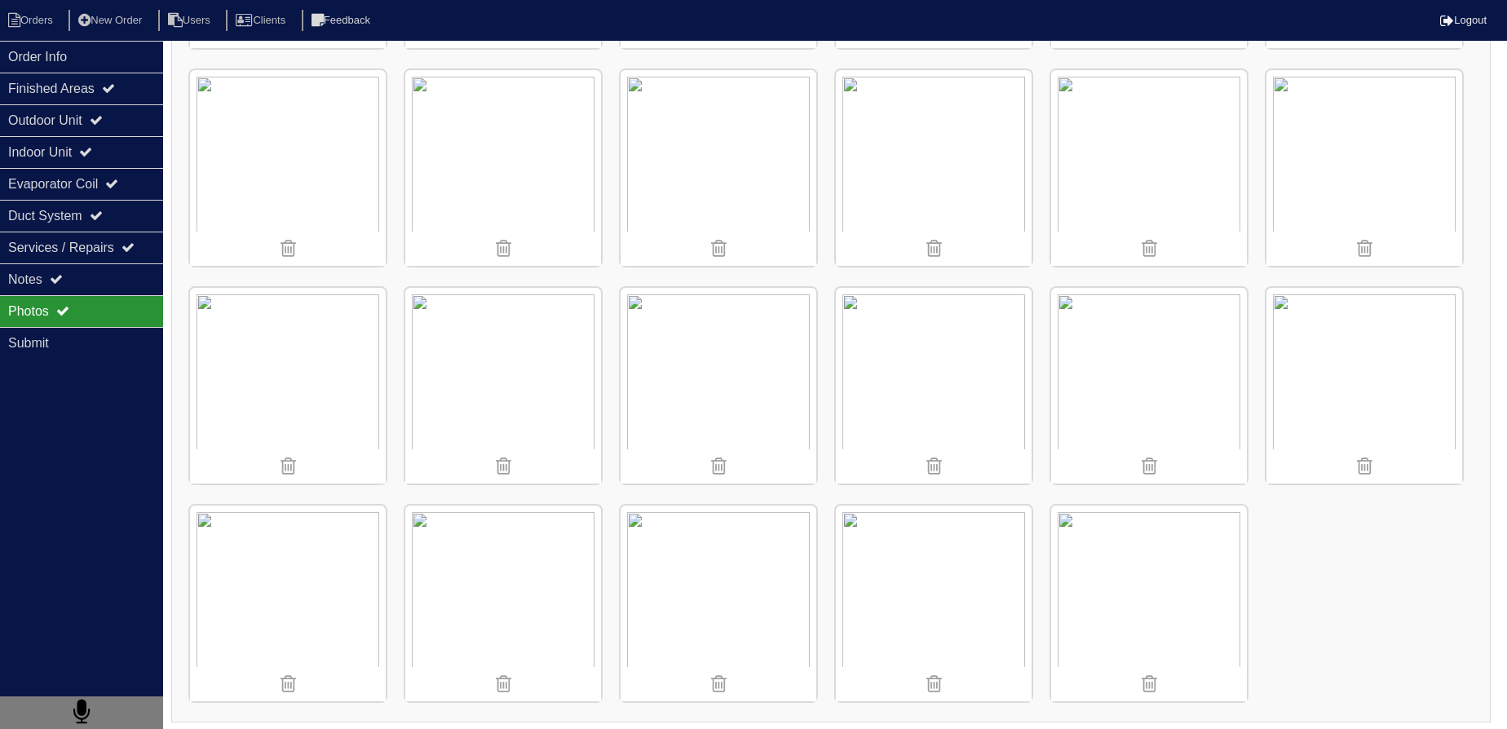
click at [132, 55] on div "Order Info" at bounding box center [81, 57] width 163 height 32
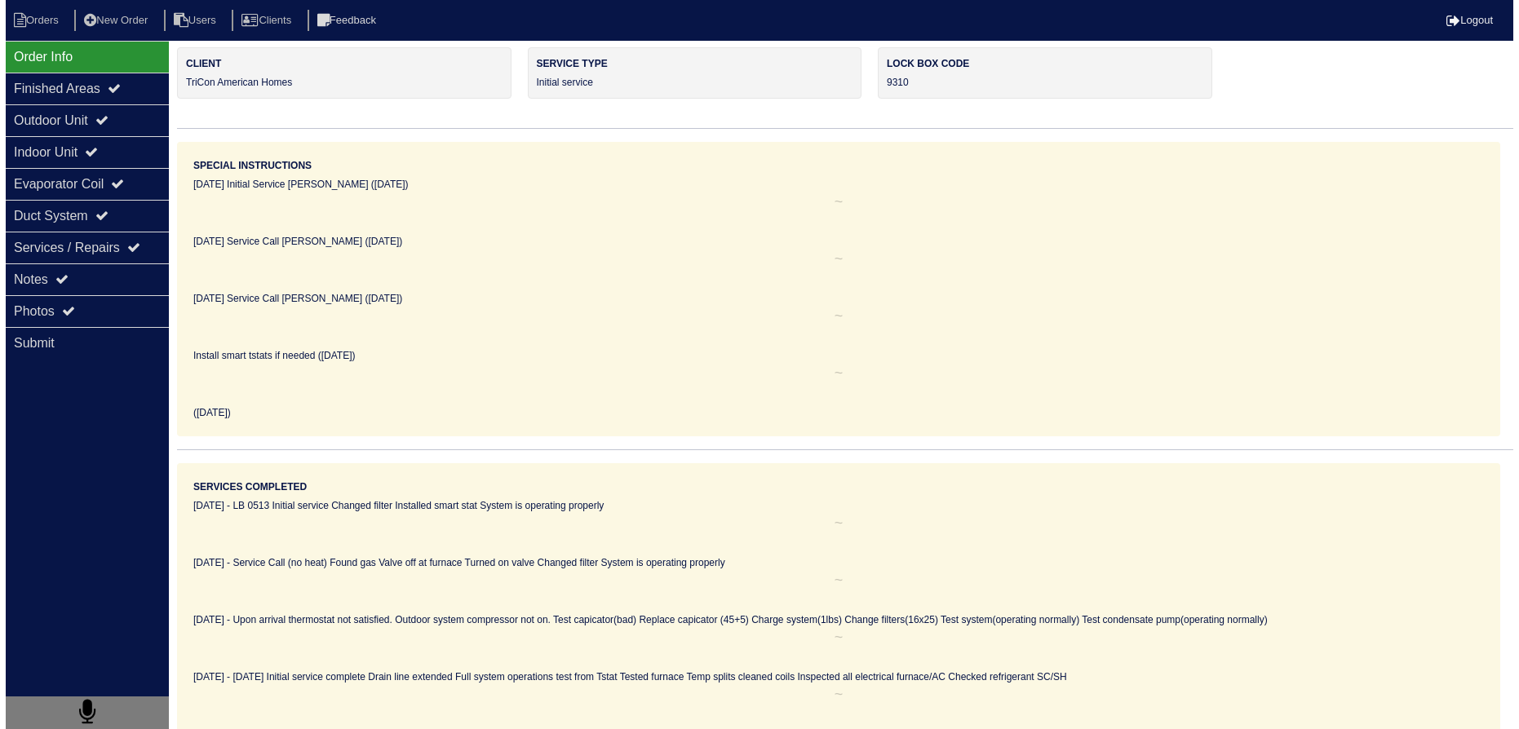
scroll to position [0, 0]
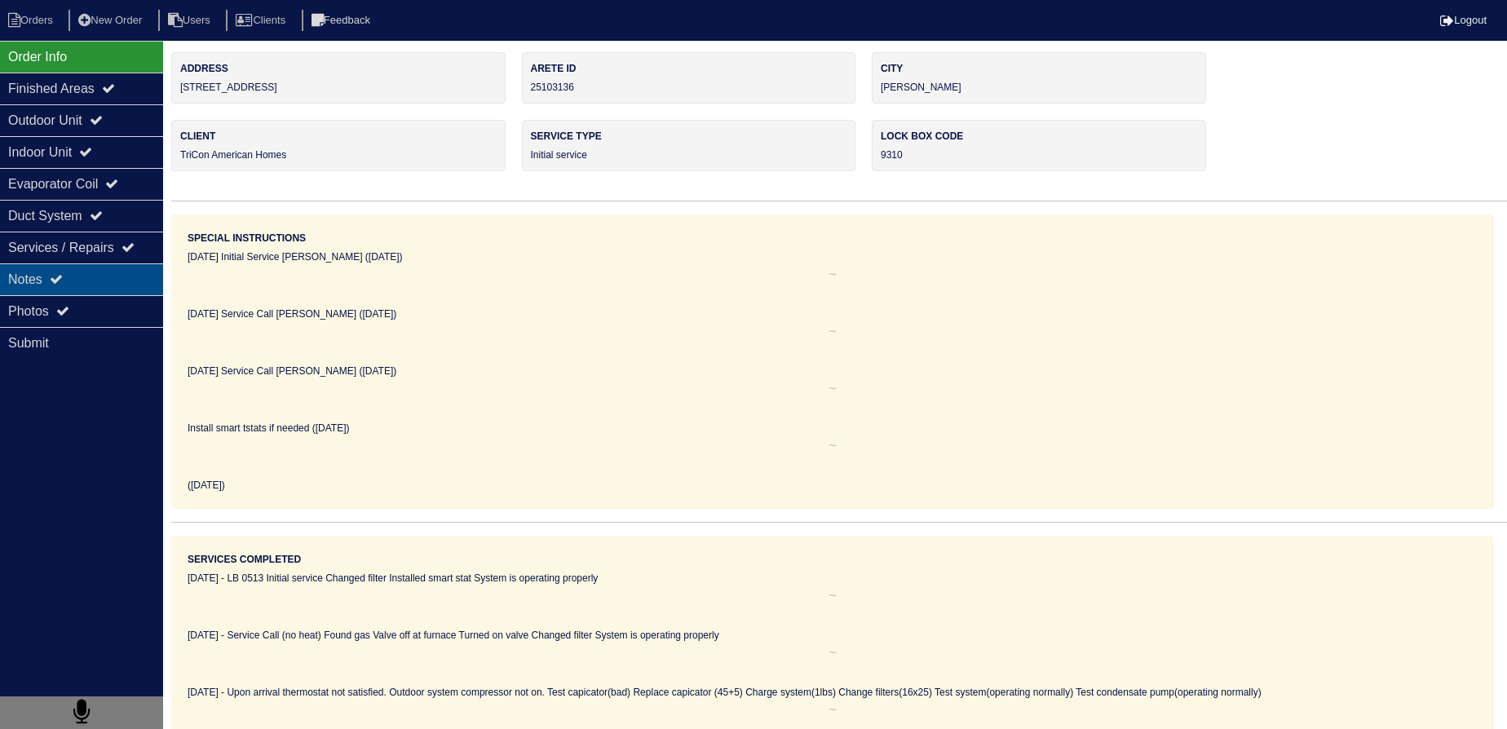
click at [145, 278] on div "Notes" at bounding box center [81, 279] width 163 height 32
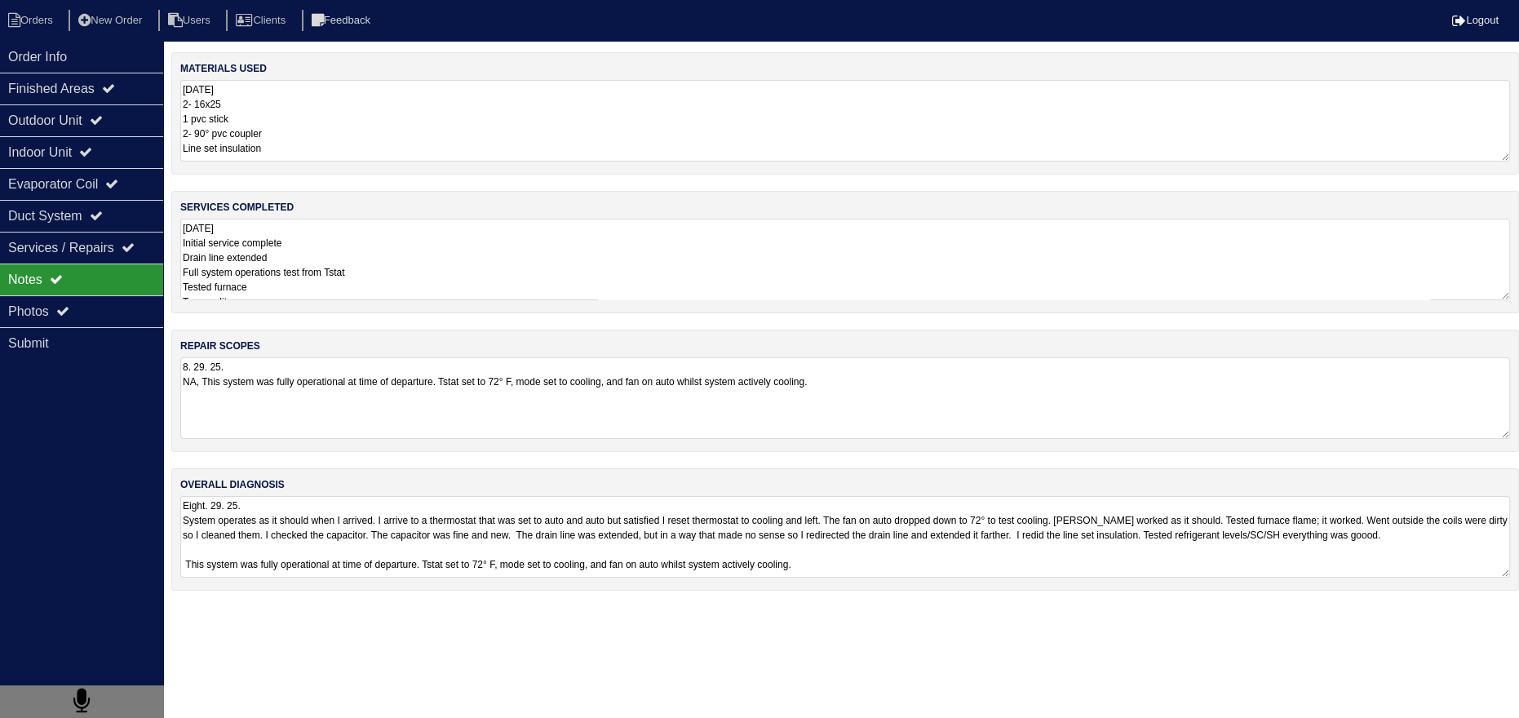
click at [379, 295] on textarea "[DATE] Initial service complete Drain line extended Full system operations test…" at bounding box center [845, 260] width 1330 height 82
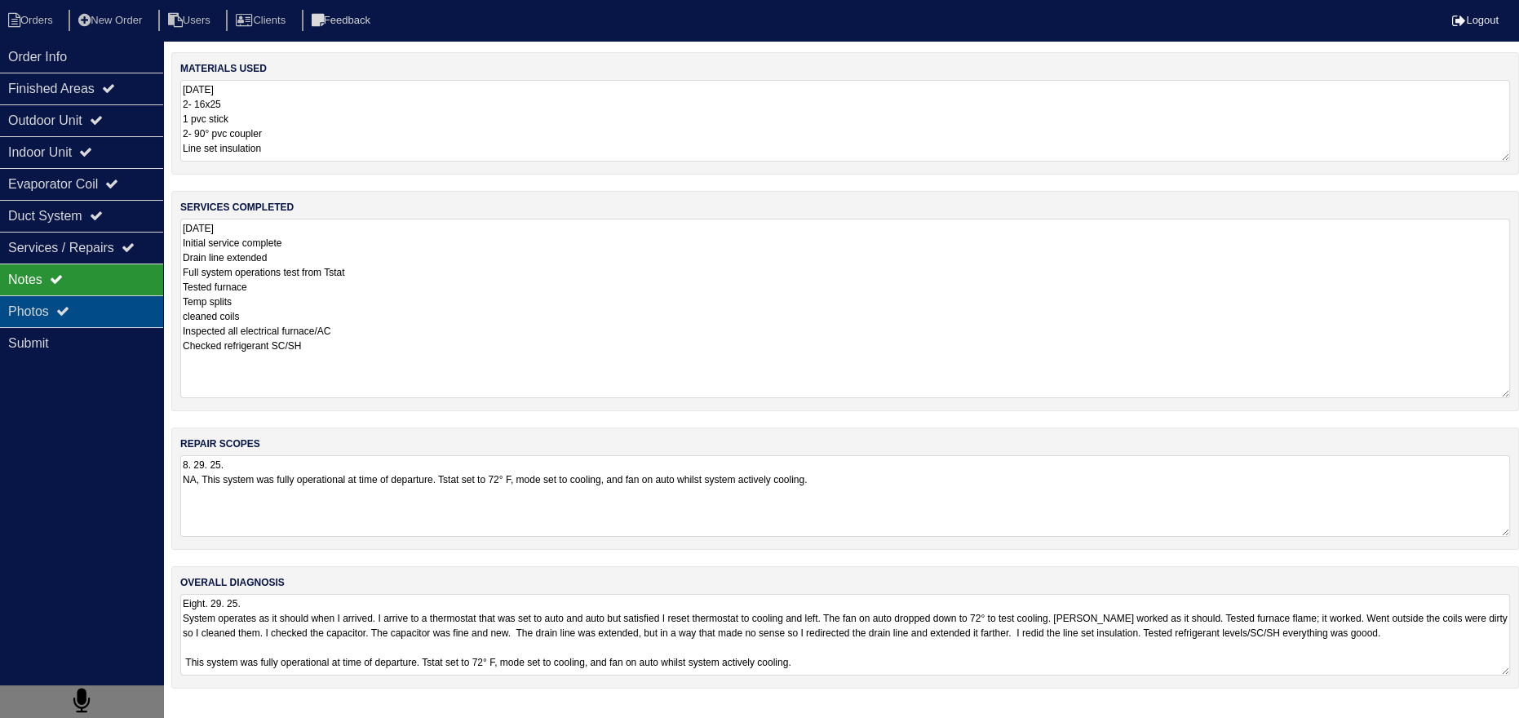
click at [109, 307] on div "Photos" at bounding box center [81, 311] width 163 height 32
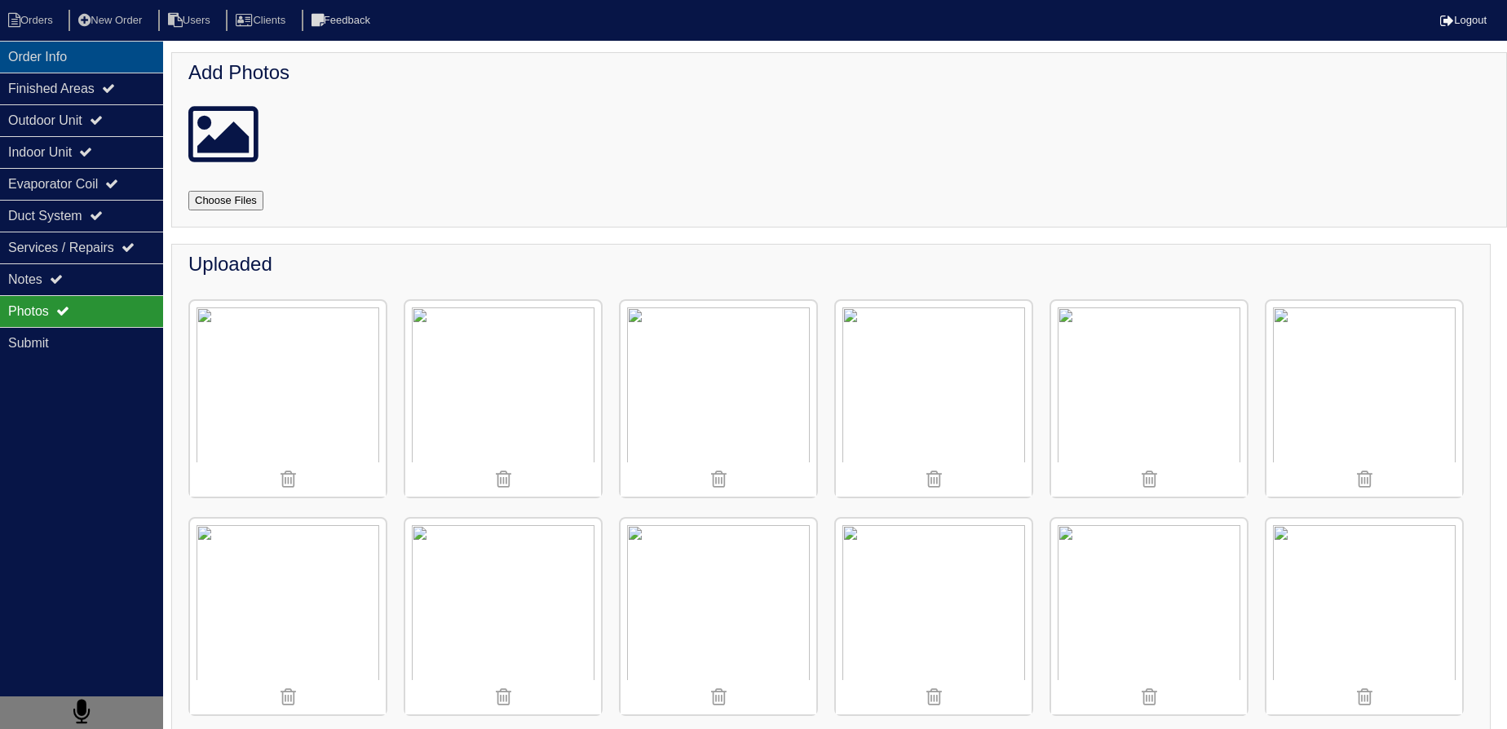
click at [49, 46] on div "Order Info" at bounding box center [81, 57] width 163 height 32
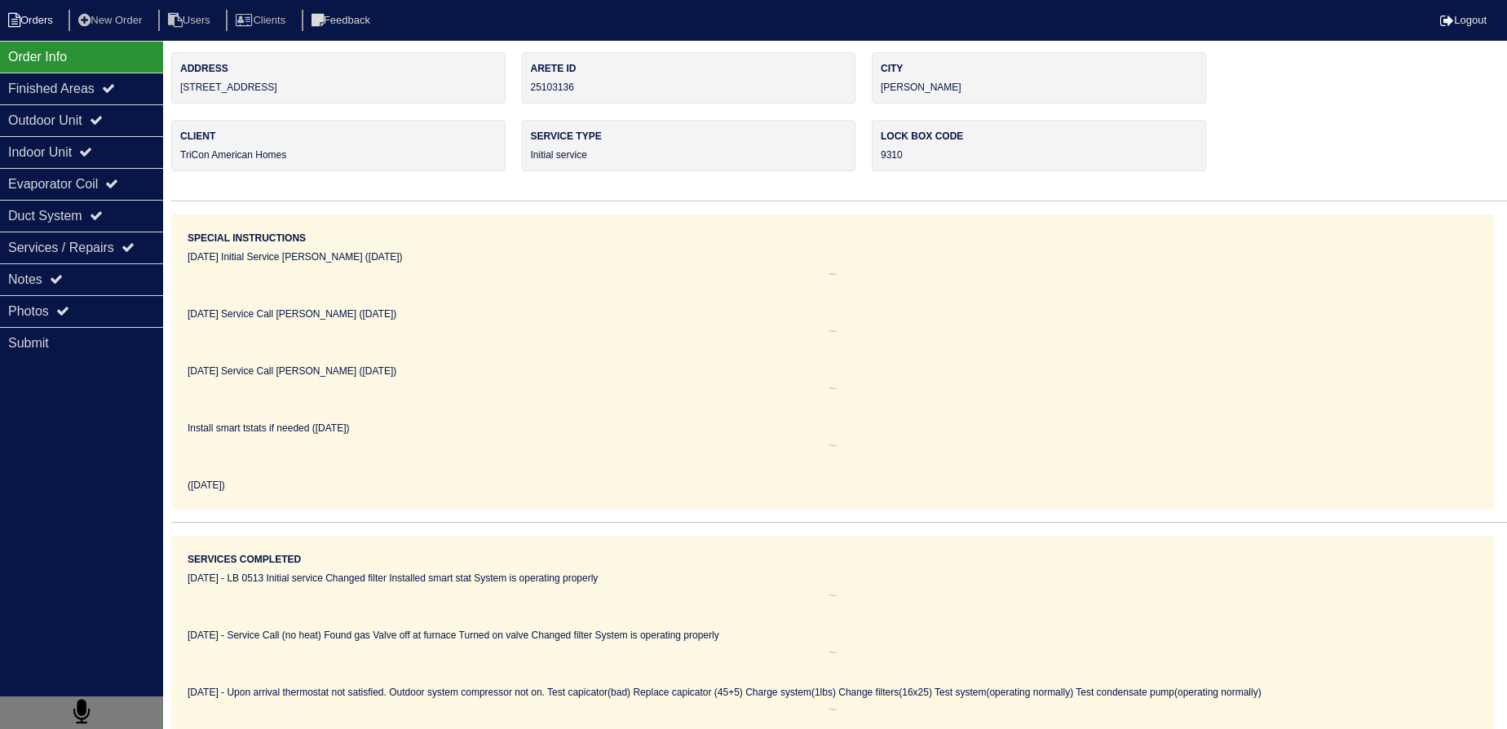
click at [48, 29] on li "Orders" at bounding box center [33, 21] width 66 height 22
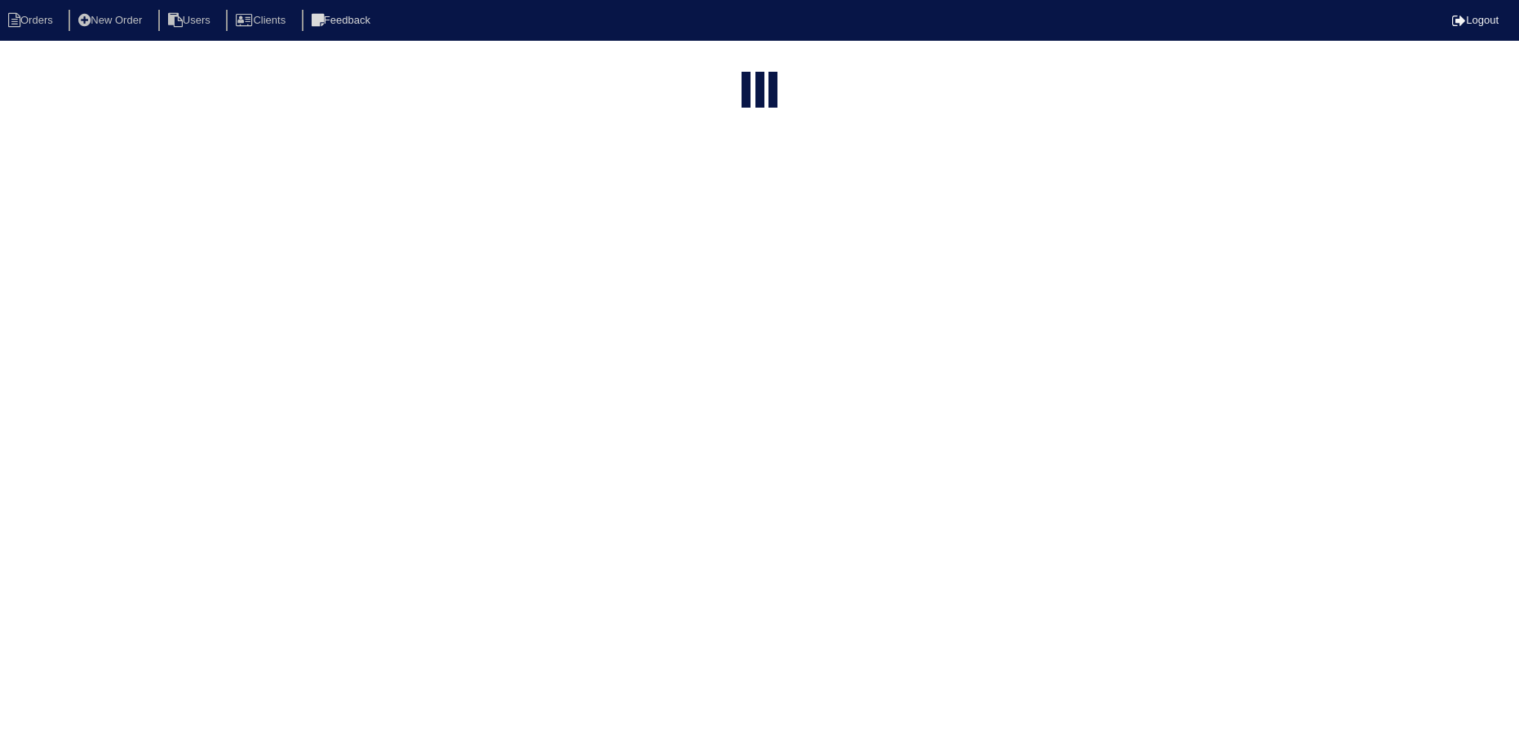
select select "15"
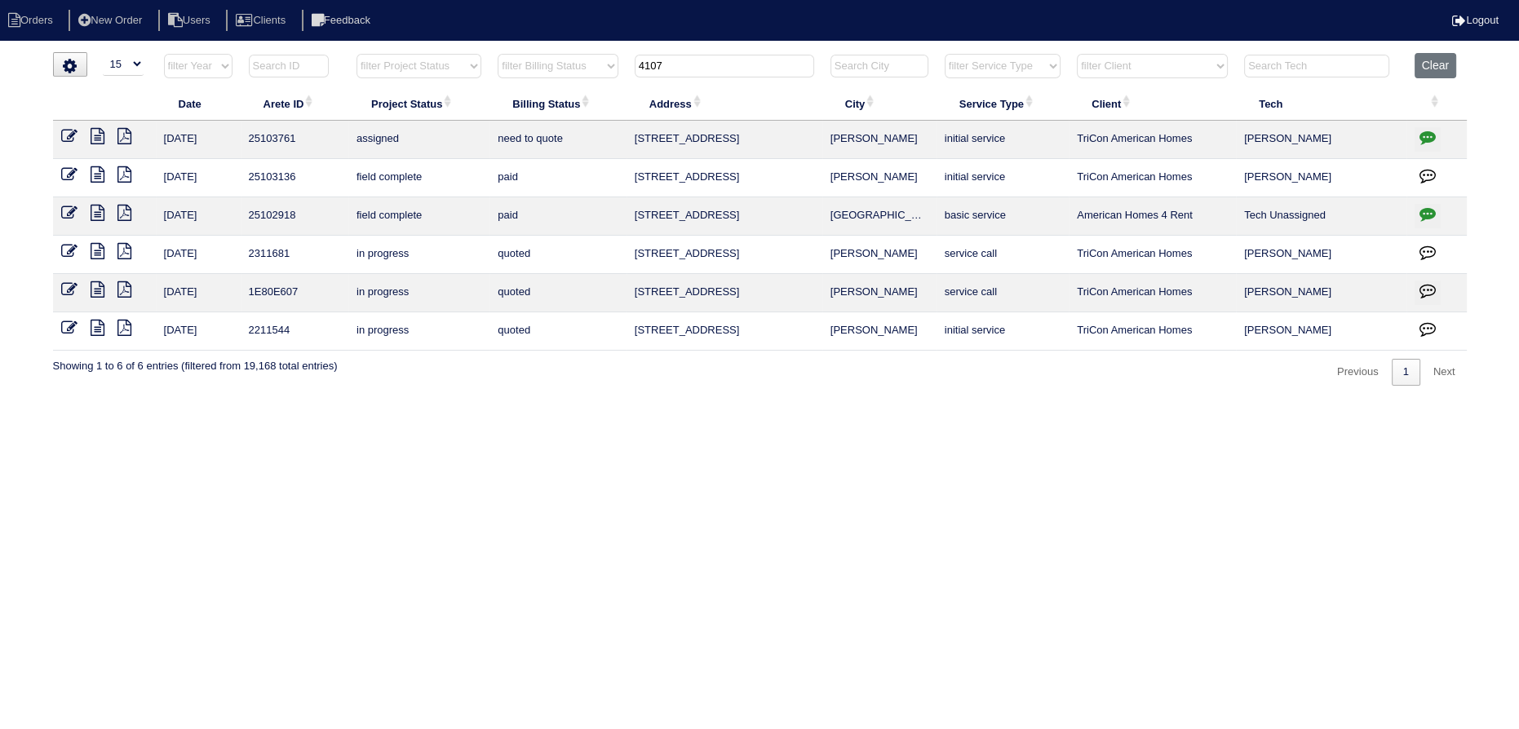
click at [93, 175] on icon at bounding box center [98, 174] width 14 height 16
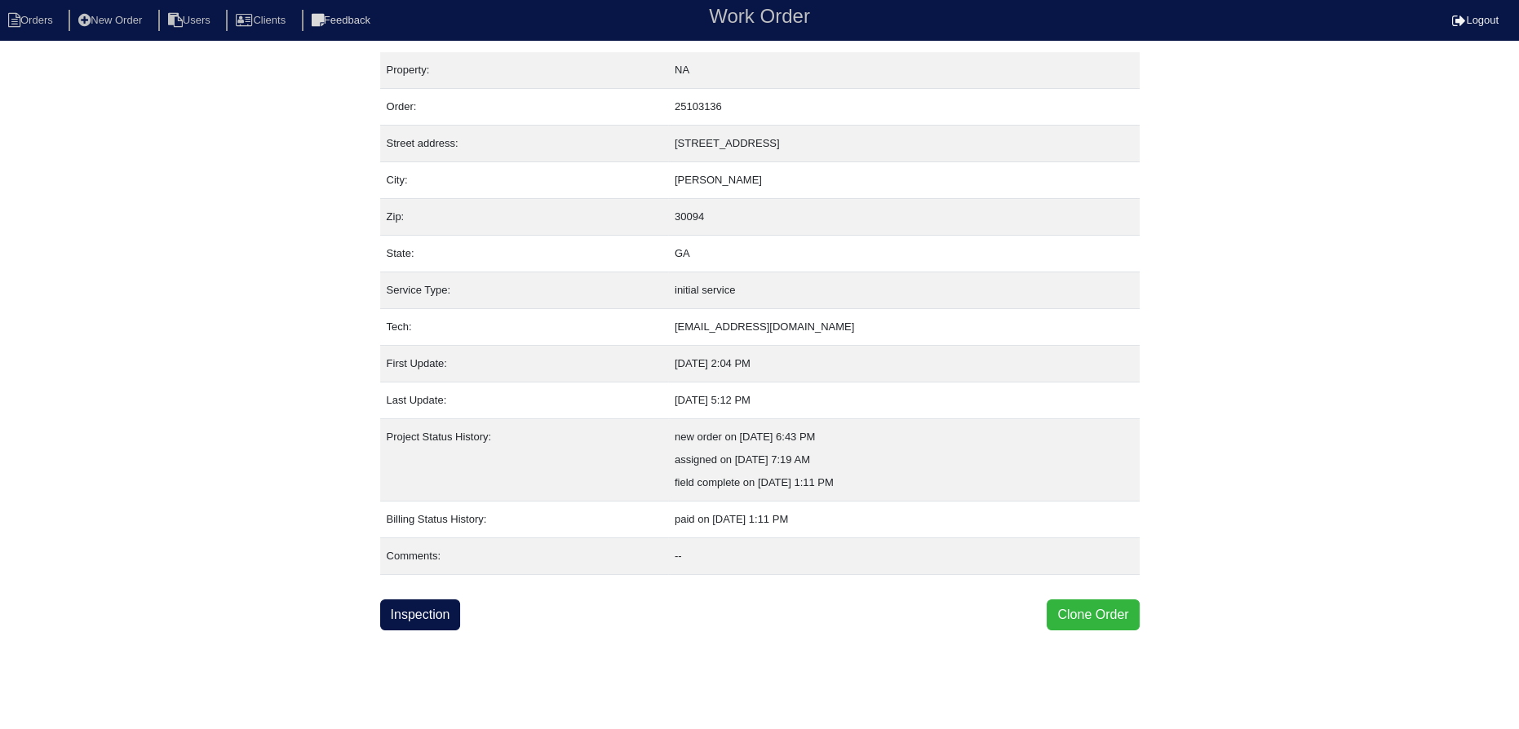
click at [1113, 617] on button "Clone Order" at bounding box center [1092, 615] width 92 height 31
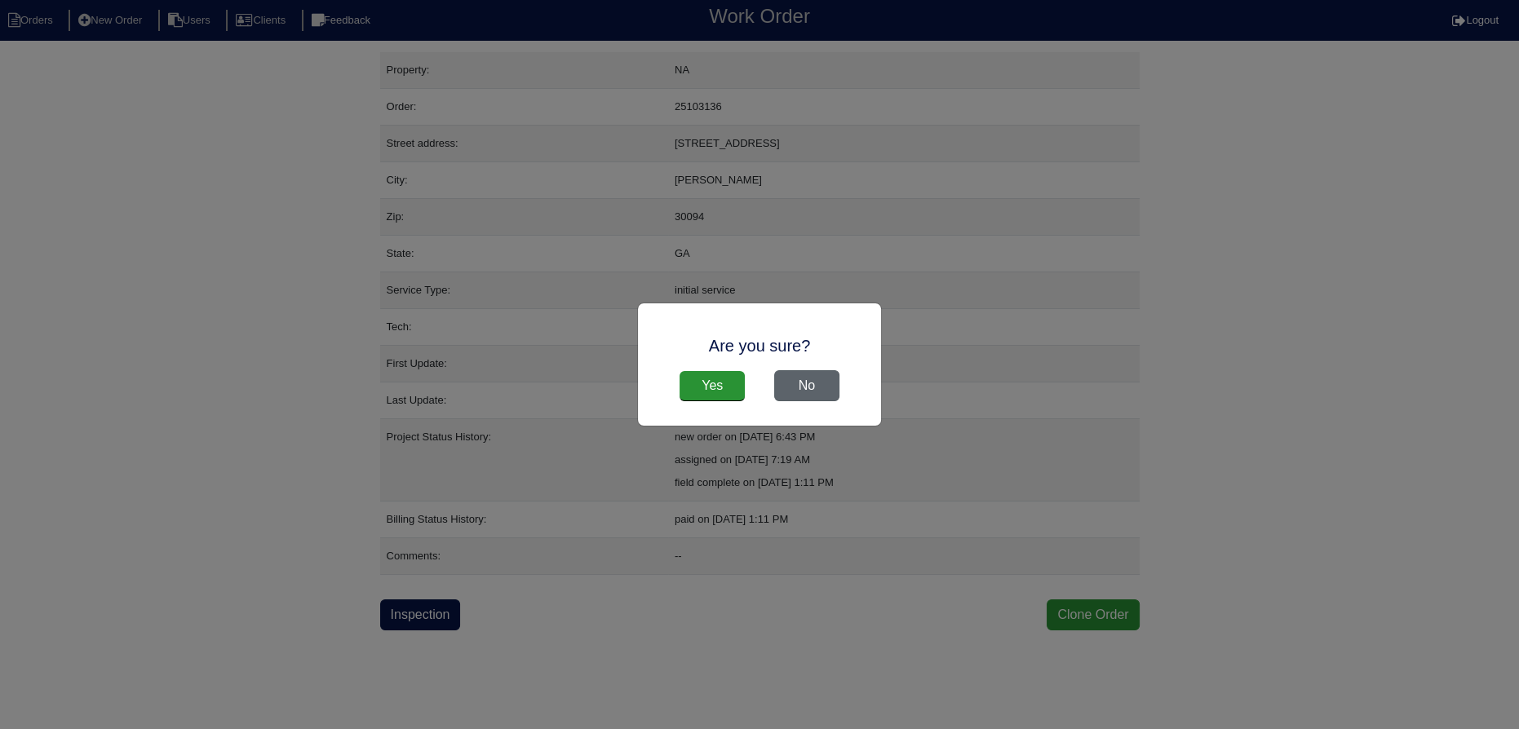
click at [798, 388] on button "No" at bounding box center [806, 385] width 65 height 31
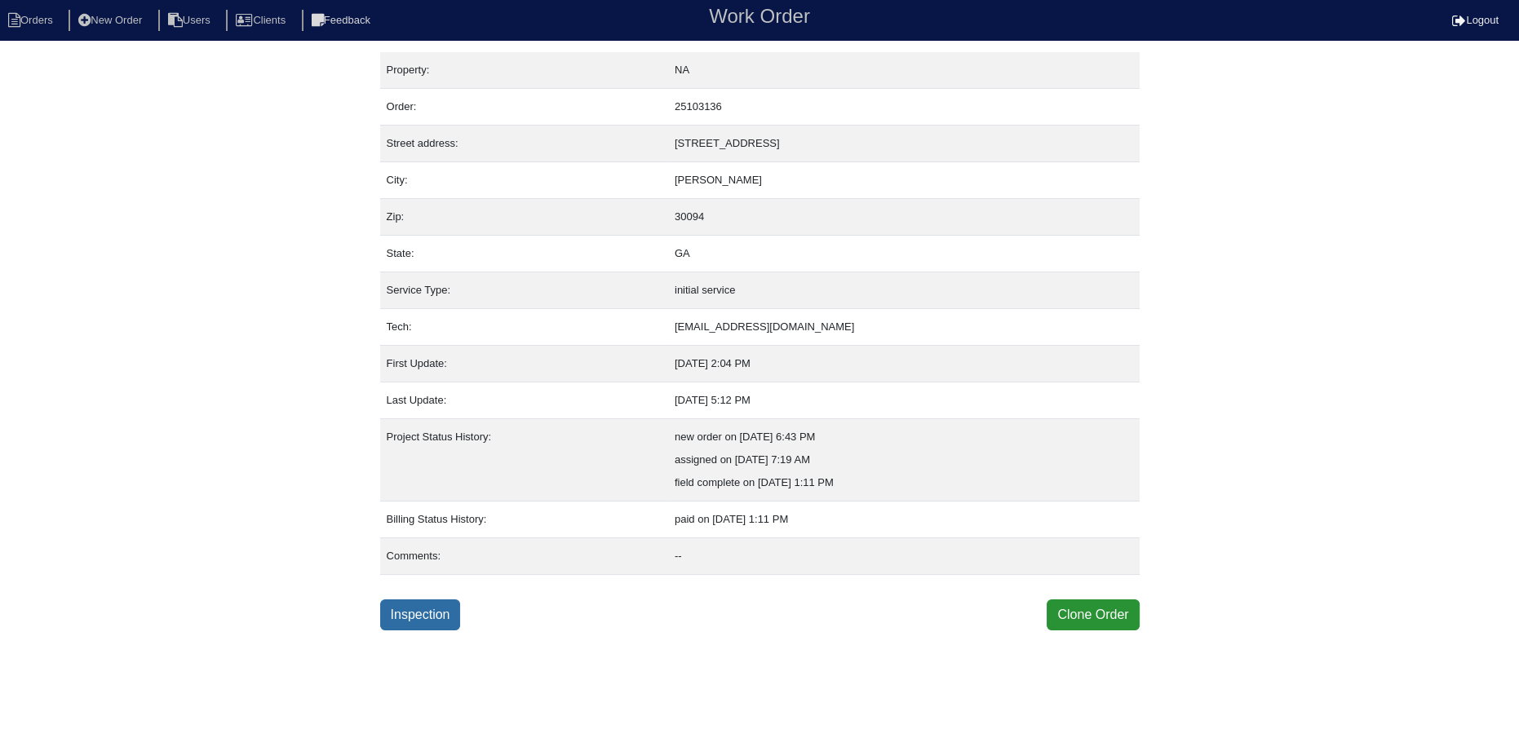
click at [385, 605] on link "Inspection" at bounding box center [420, 615] width 81 height 31
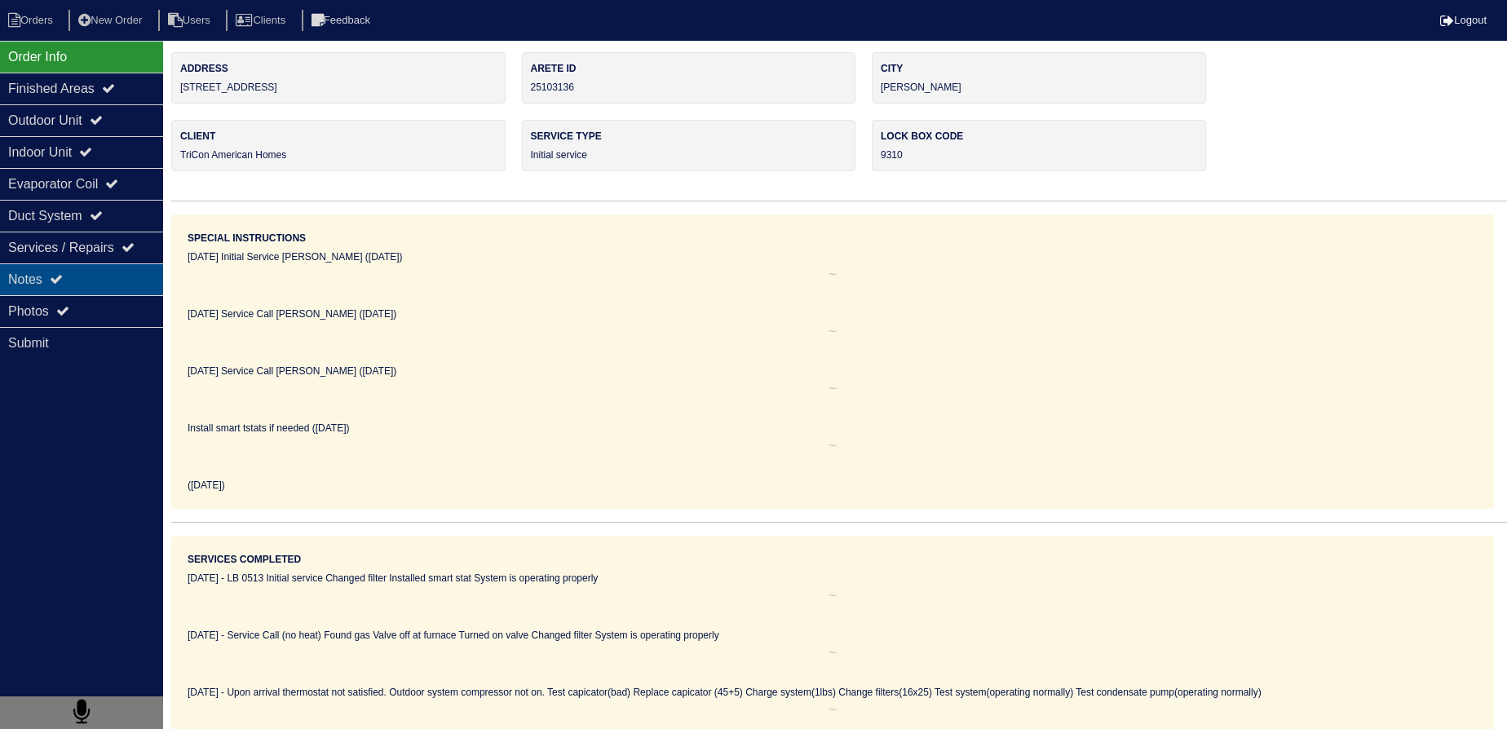
click at [143, 270] on div "Notes" at bounding box center [81, 279] width 163 height 32
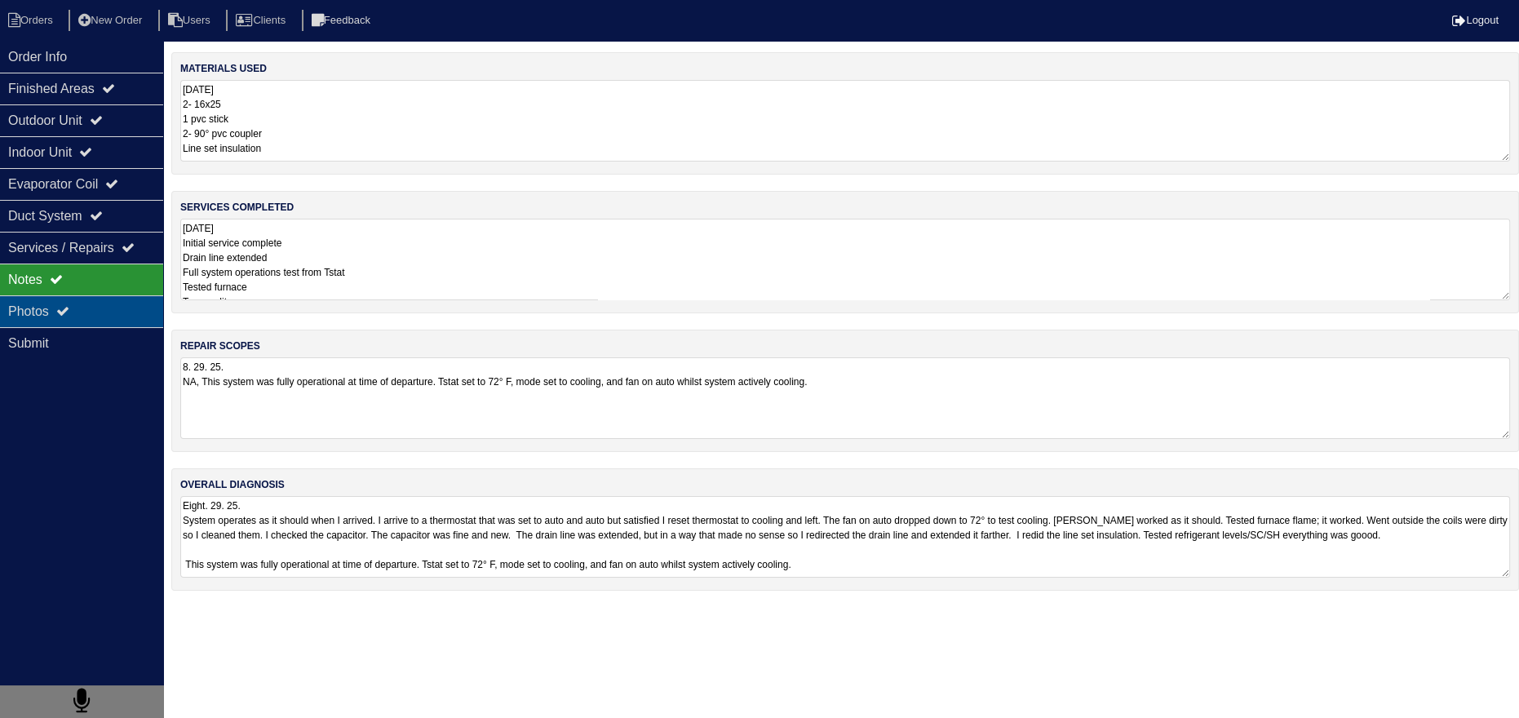
click at [138, 301] on div "Photos" at bounding box center [81, 311] width 163 height 32
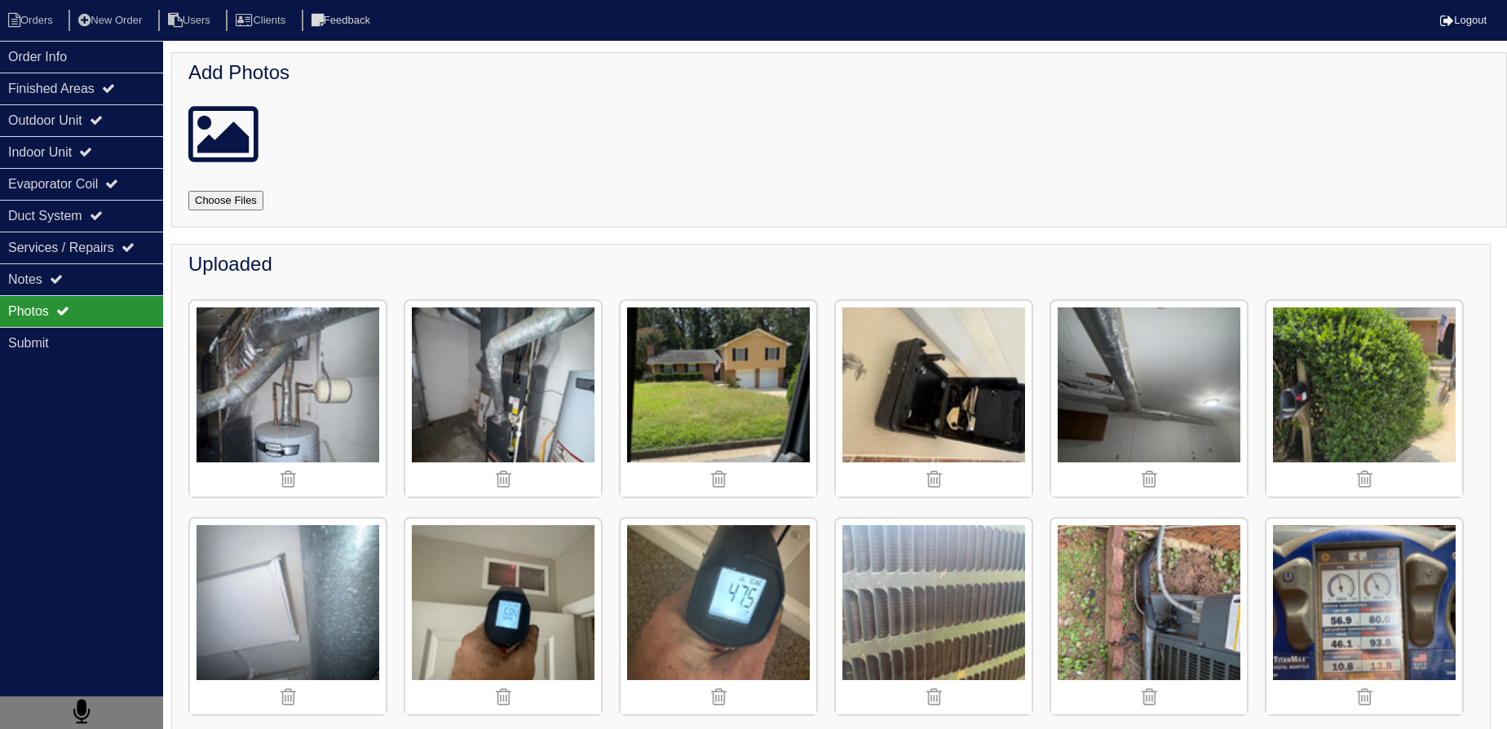
click at [534, 392] on img at bounding box center [503, 399] width 196 height 196
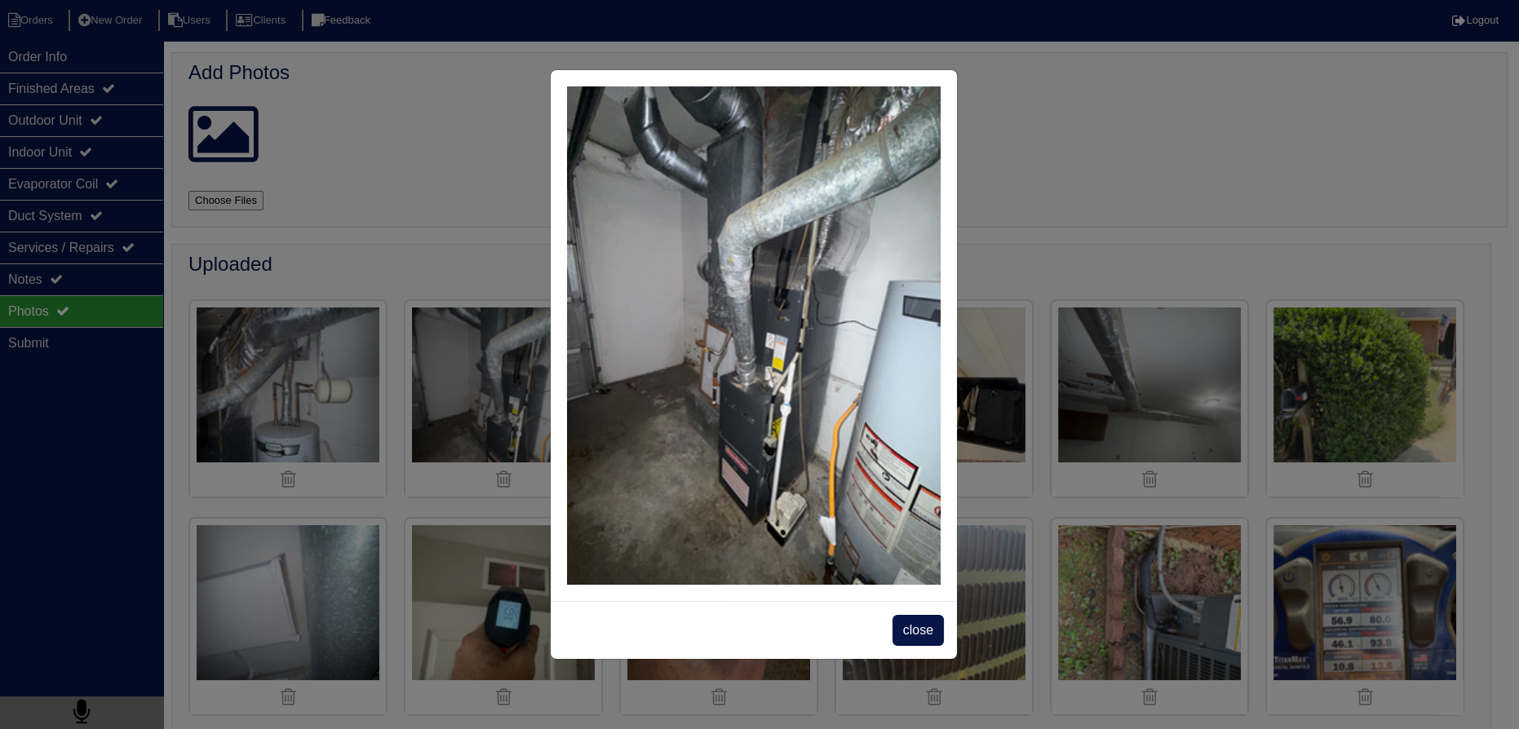
click at [928, 628] on span "close" at bounding box center [917, 630] width 51 height 31
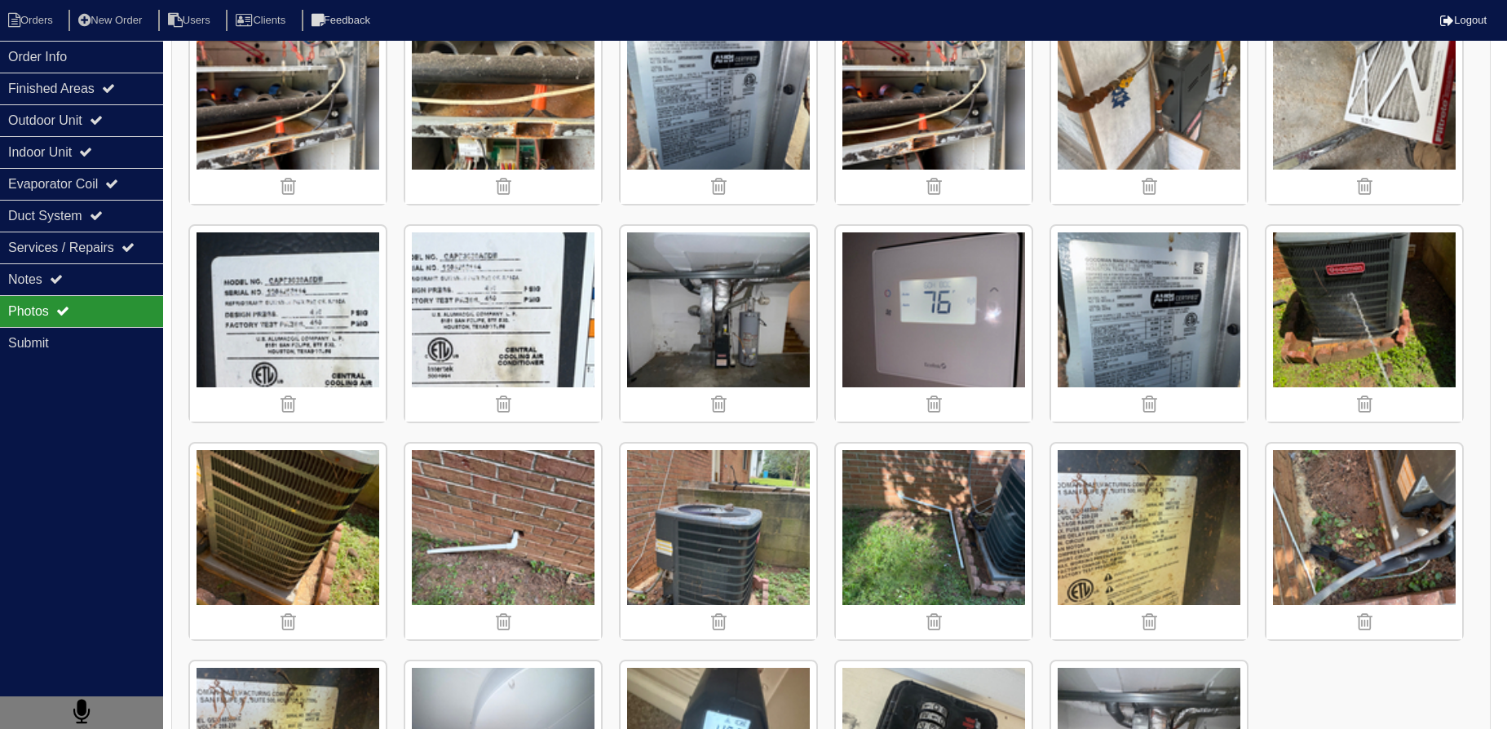
scroll to position [963, 0]
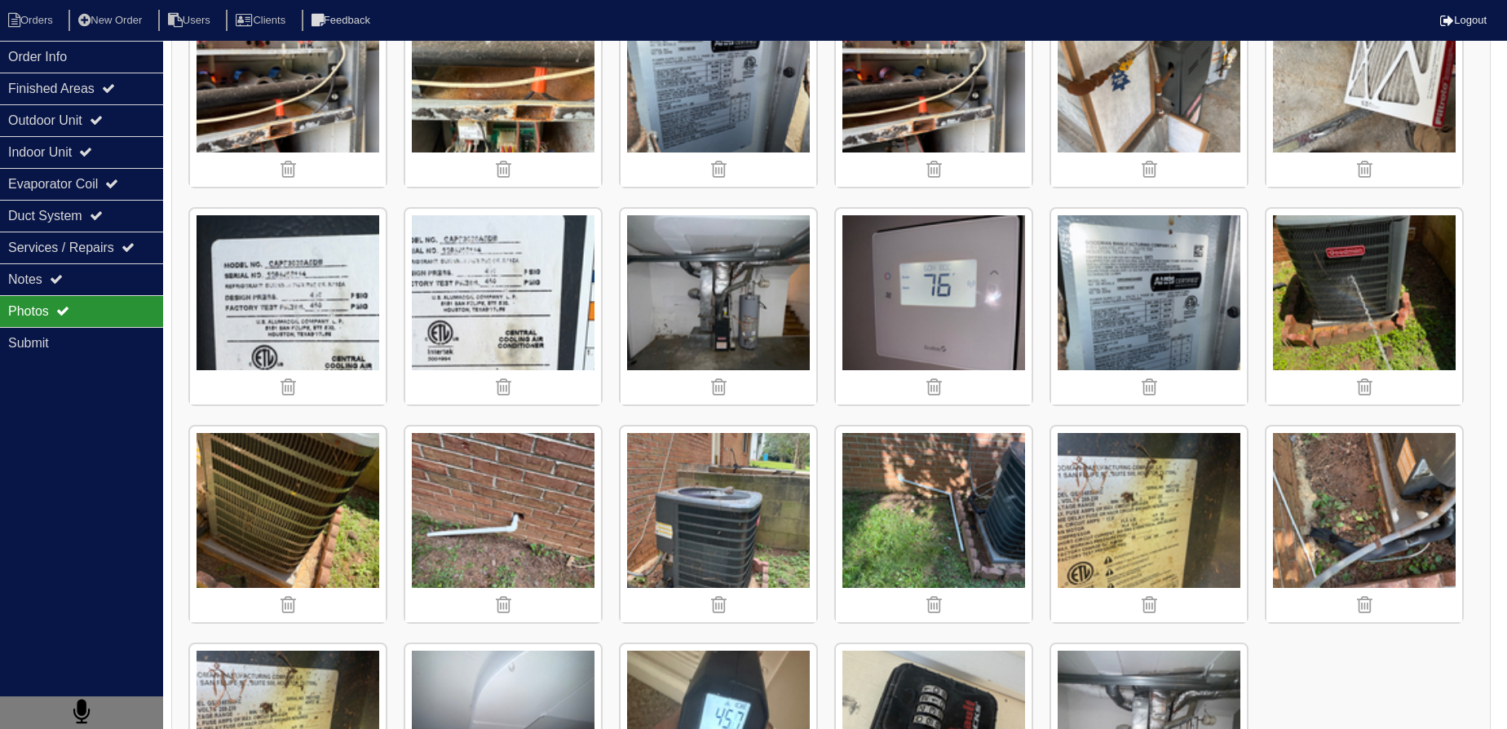
click at [459, 517] on img at bounding box center [503, 525] width 196 height 196
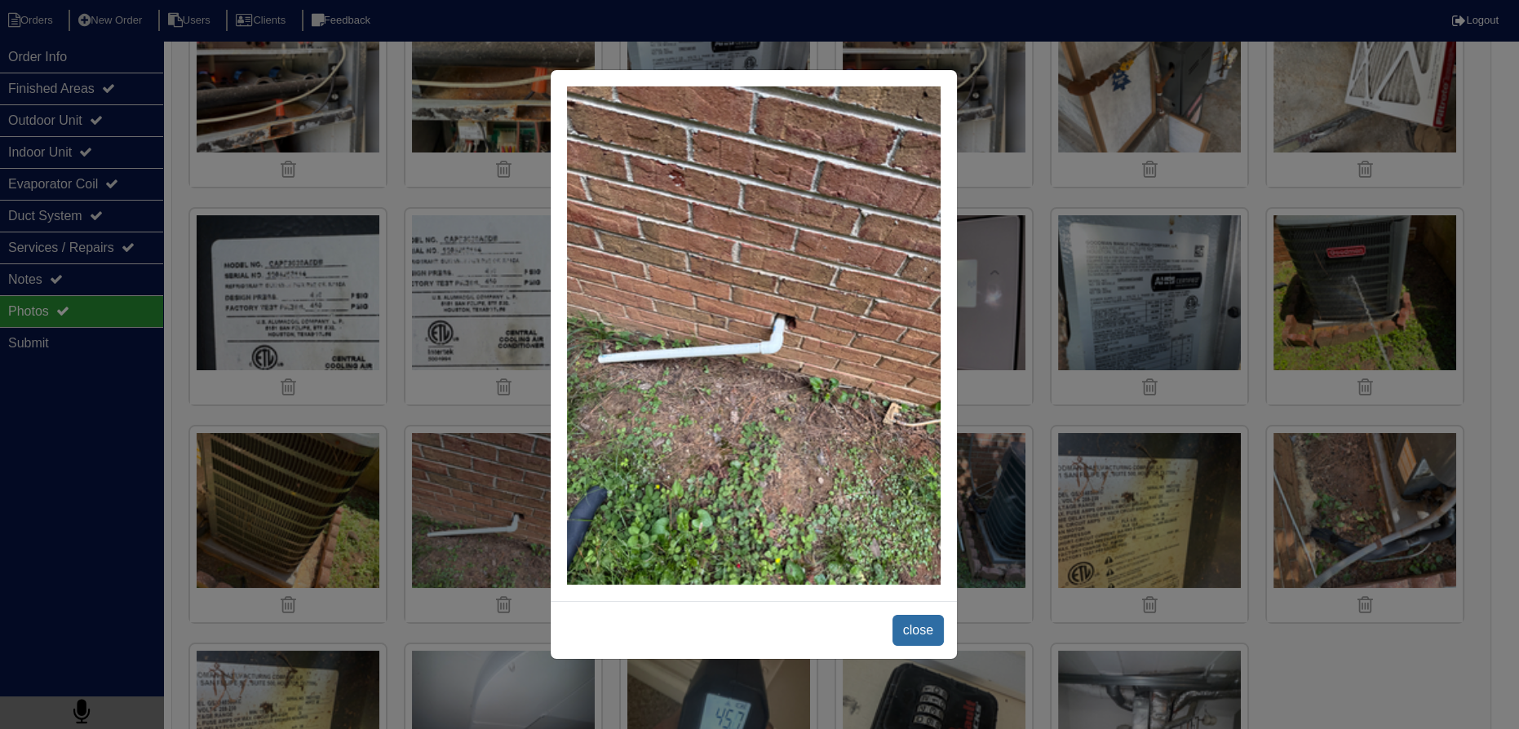
click at [923, 622] on span "close" at bounding box center [917, 630] width 51 height 31
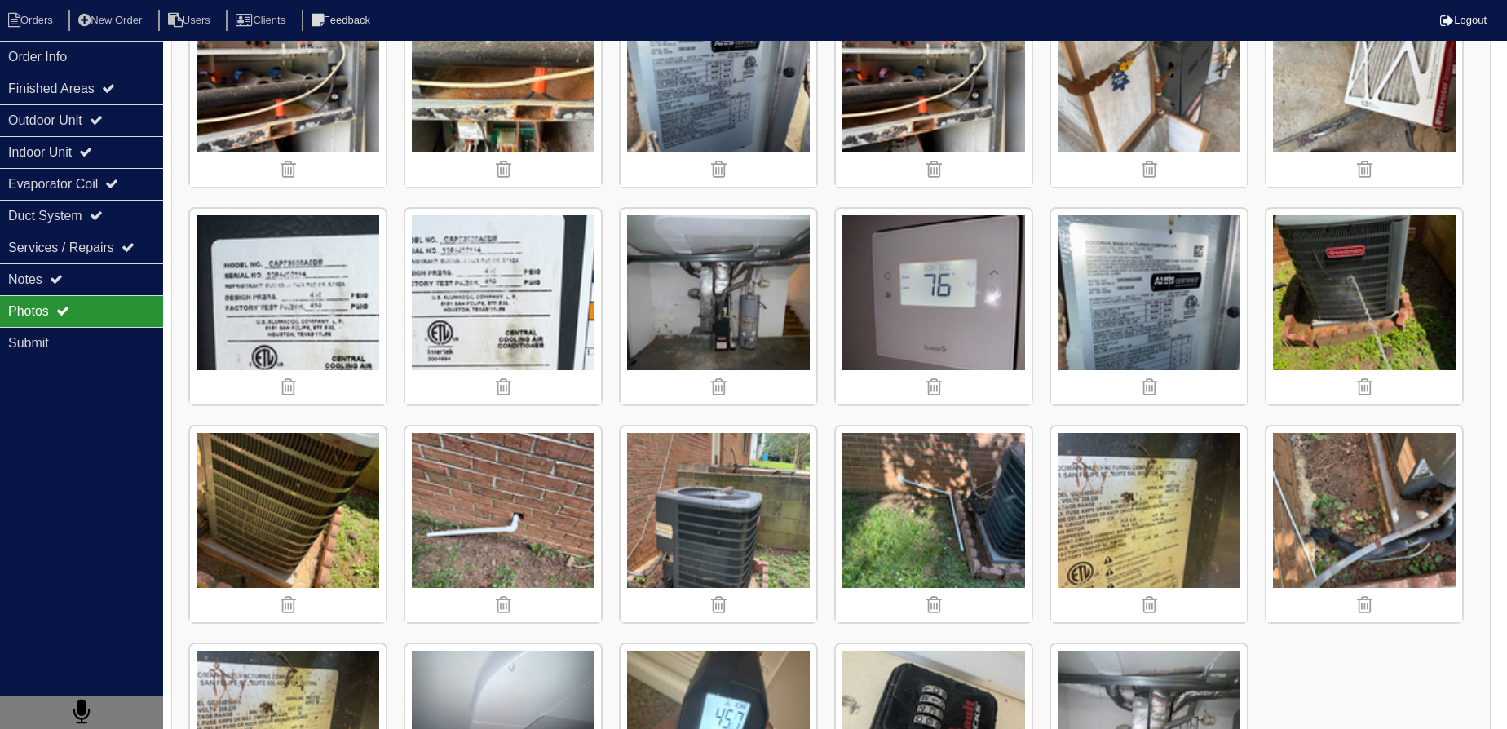
click at [732, 491] on img at bounding box center [719, 525] width 196 height 196
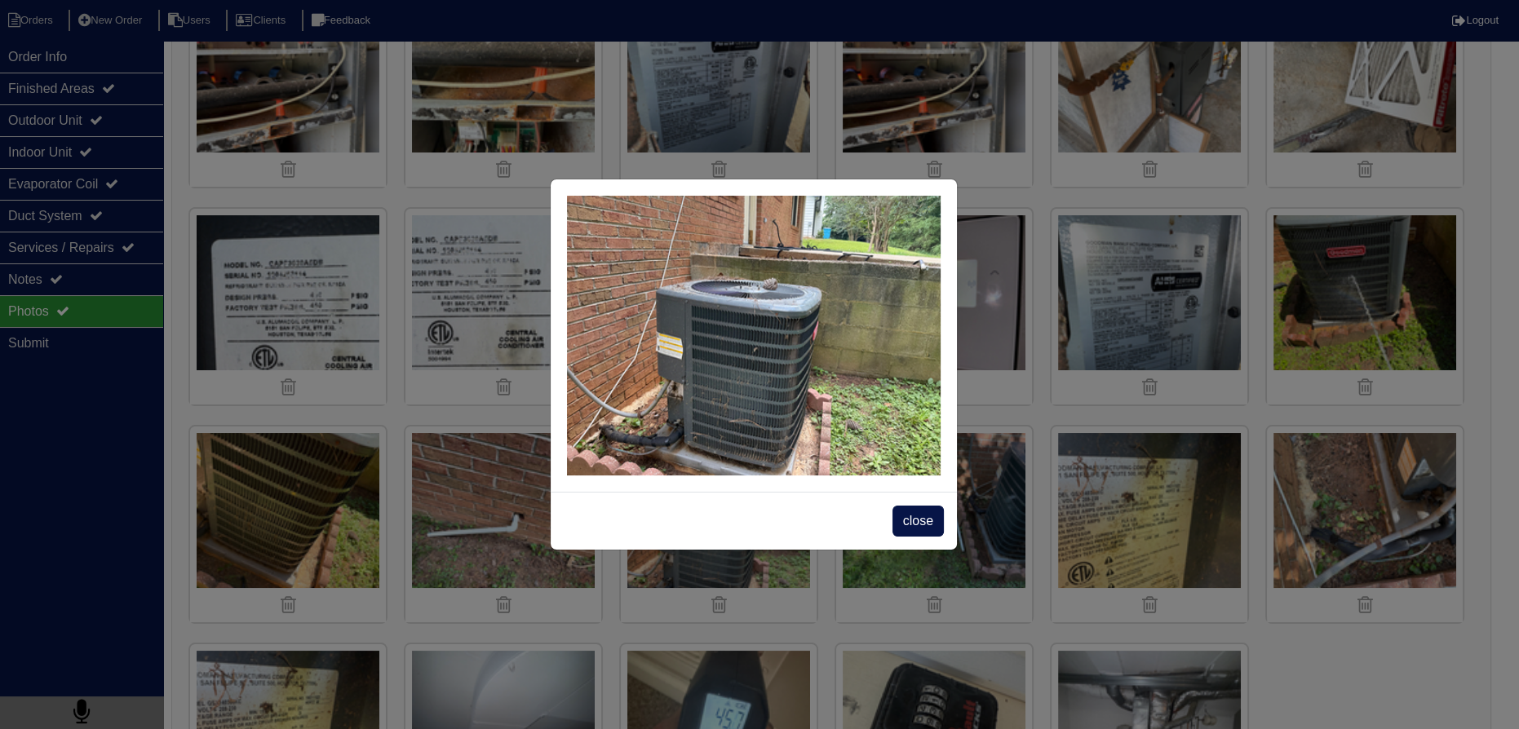
click at [904, 515] on span "close" at bounding box center [917, 521] width 51 height 31
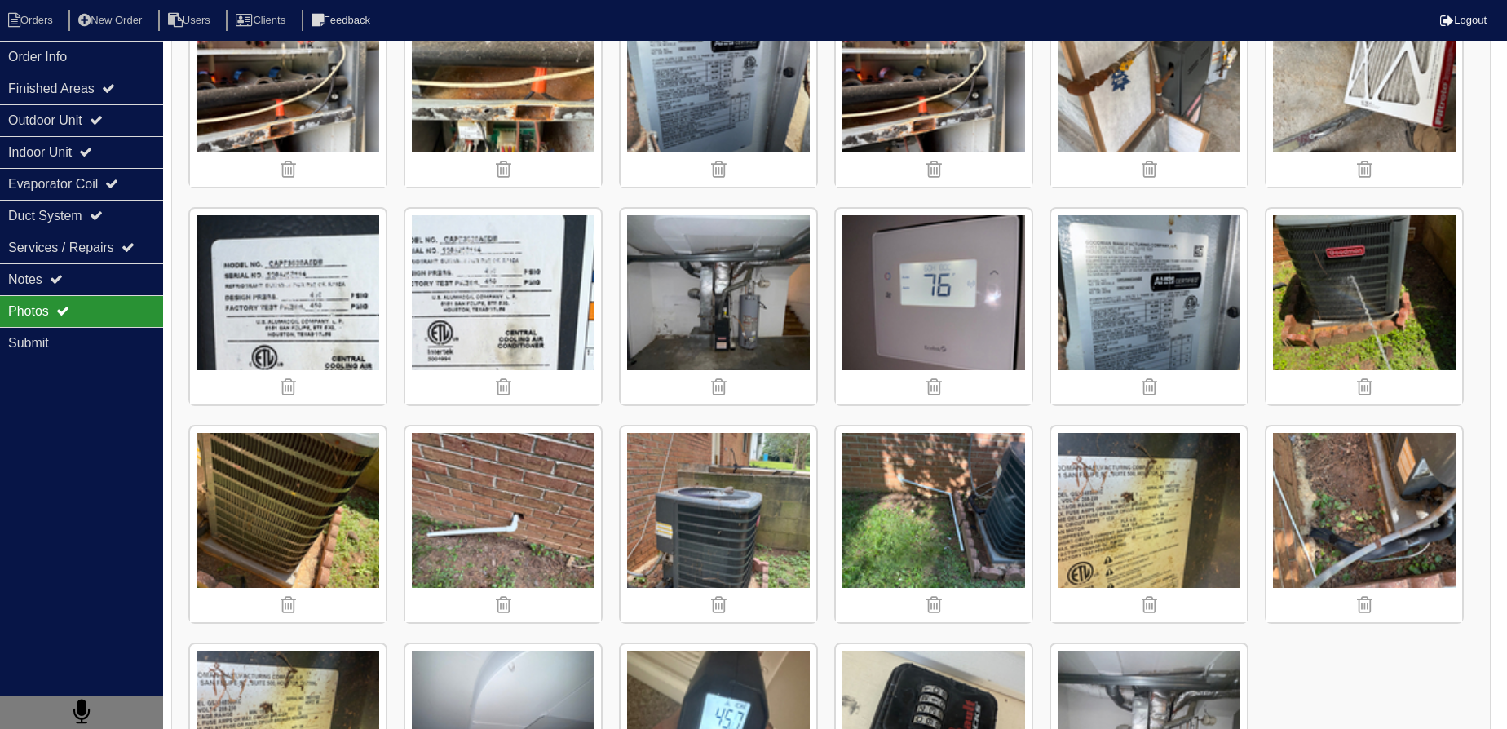
click at [889, 472] on img at bounding box center [934, 525] width 196 height 196
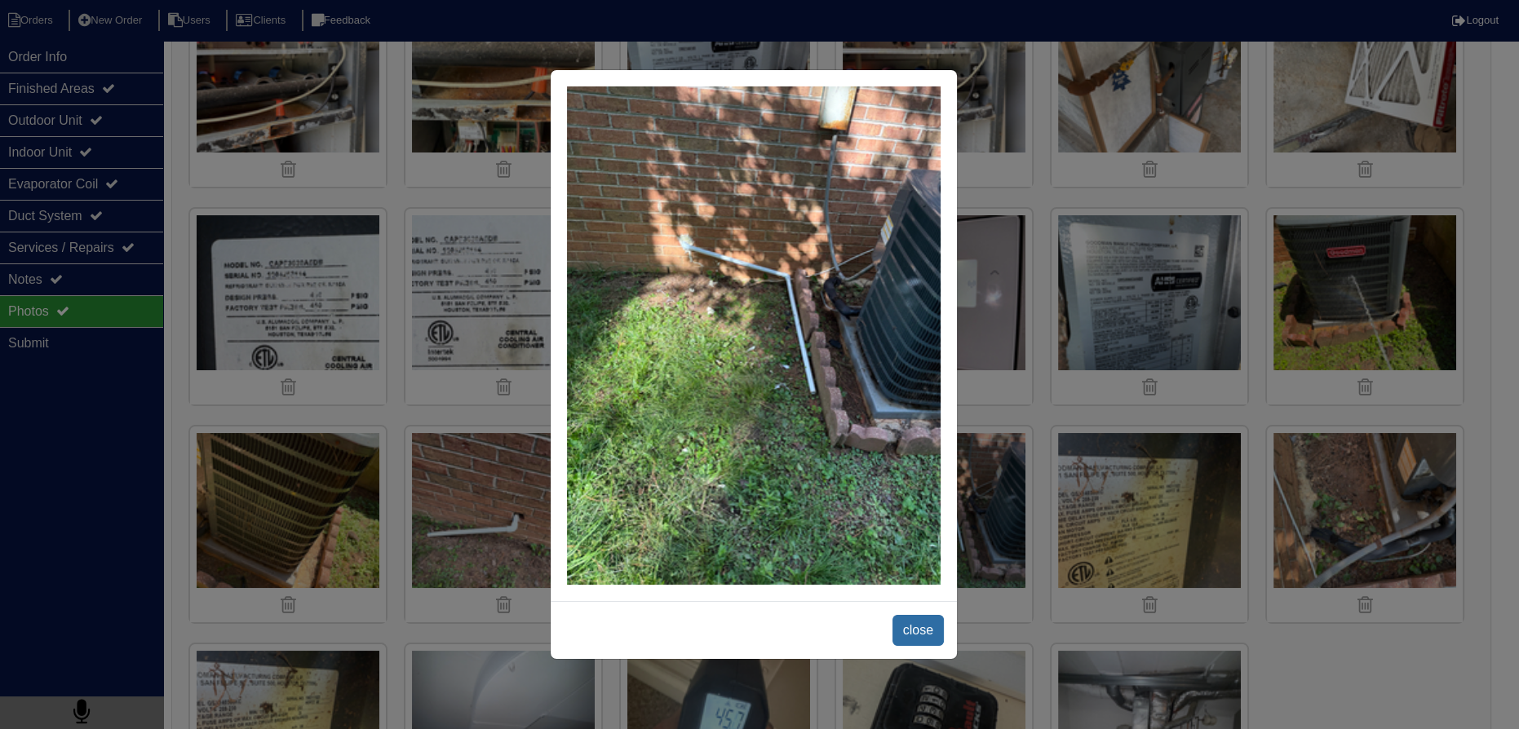
click at [911, 630] on span "close" at bounding box center [917, 630] width 51 height 31
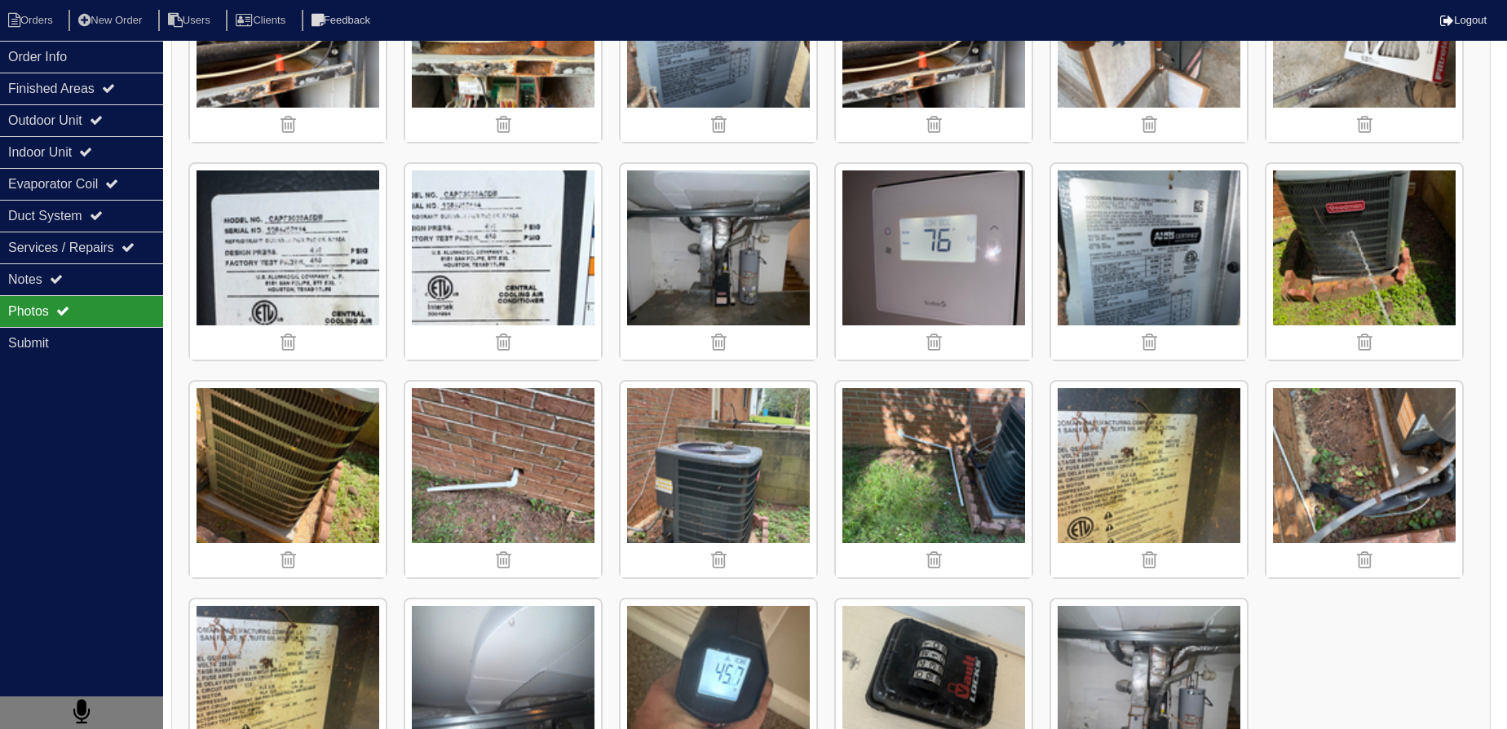
scroll to position [1102, 0]
